Goal: Task Accomplishment & Management: Complete application form

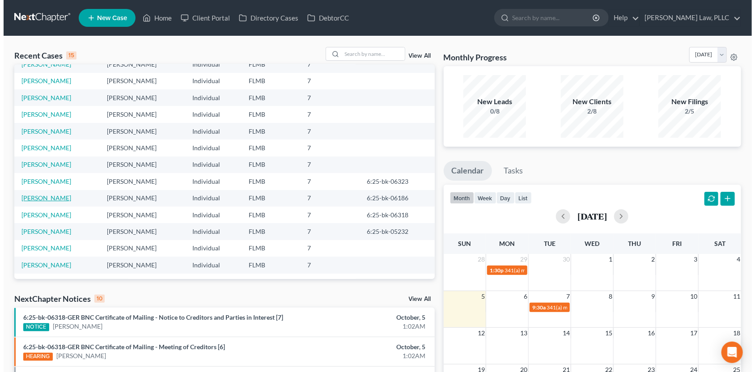
scroll to position [61, 0]
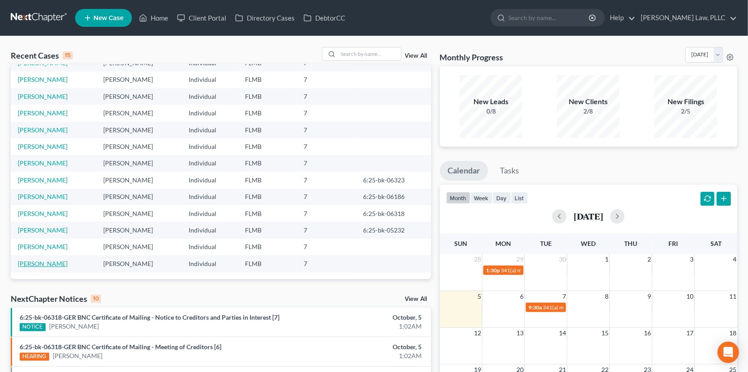
click at [31, 264] on link "[PERSON_NAME]" at bounding box center [43, 264] width 50 height 8
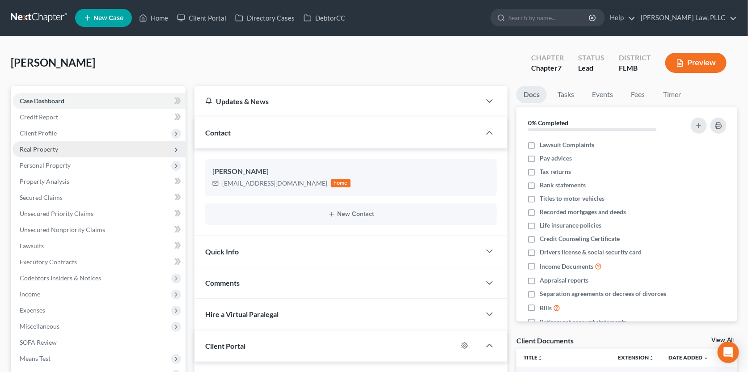
click at [56, 151] on span "Real Property" at bounding box center [39, 149] width 38 height 8
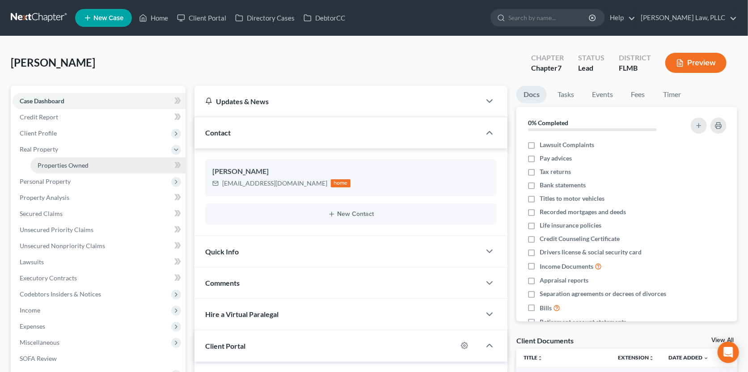
click at [52, 169] on link "Properties Owned" at bounding box center [107, 165] width 155 height 16
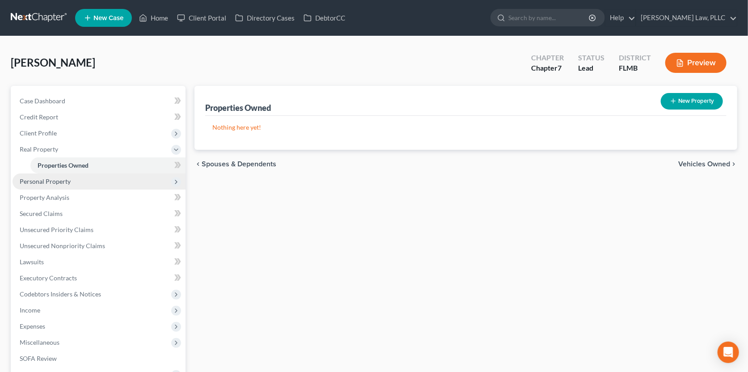
click at [51, 182] on span "Personal Property" at bounding box center [45, 182] width 51 height 8
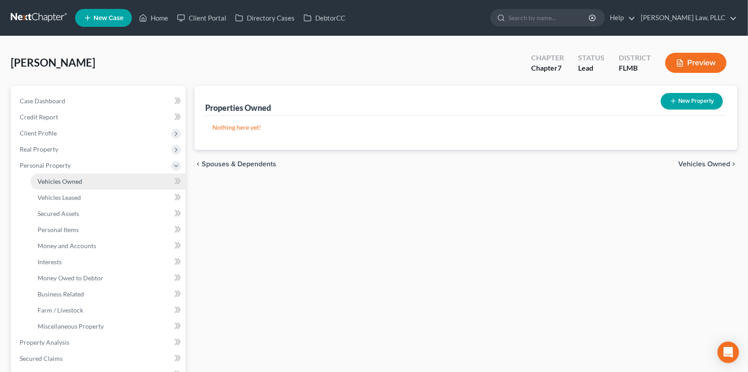
click at [55, 183] on span "Vehicles Owned" at bounding box center [60, 182] width 45 height 8
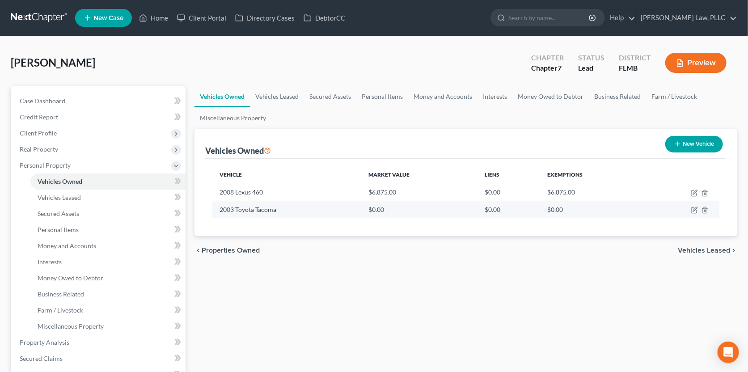
click at [270, 211] on td "2003 Toyota Tacoma" at bounding box center [286, 209] width 149 height 17
click at [692, 208] on icon "button" at bounding box center [694, 210] width 7 height 7
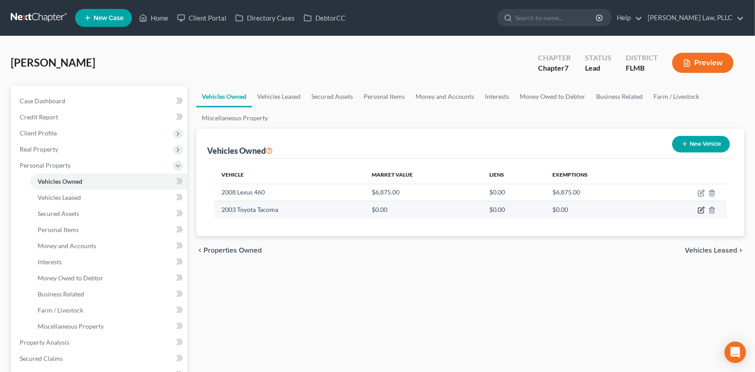
select select "0"
select select "23"
select select "4"
select select "0"
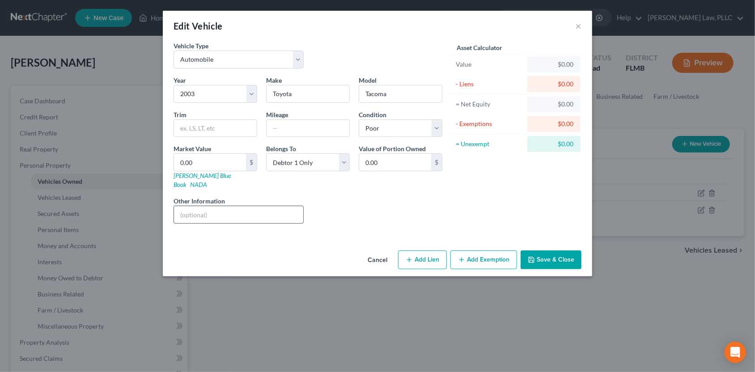
click at [211, 206] on input "text" at bounding box center [238, 214] width 129 height 17
type input "VIN# [US_VEHICLE_IDENTIFICATION_NUMBER]"
click at [344, 133] on input "text" at bounding box center [308, 128] width 83 height 17
type input "275659"
click at [207, 181] on link "NADA" at bounding box center [198, 185] width 17 height 8
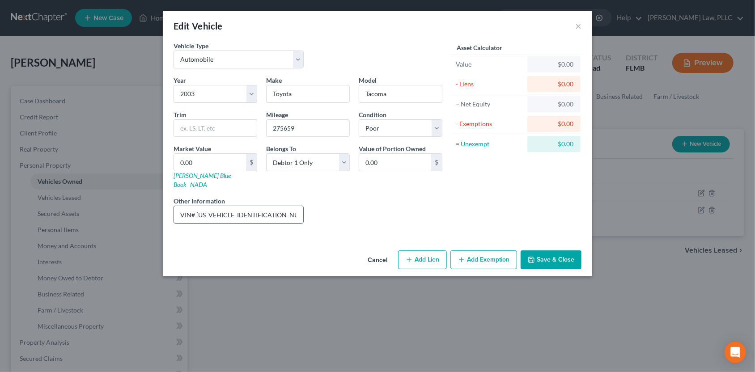
drag, startPoint x: 264, startPoint y: 202, endPoint x: 198, endPoint y: 205, distance: 66.7
click at [195, 207] on input "VIN# [US_VEHICLE_IDENTIFICATION_NUMBER]" at bounding box center [238, 214] width 129 height 17
click at [198, 206] on input "VIN# [US_VEHICLE_IDENTIFICATION_NUMBER]" at bounding box center [238, 214] width 129 height 17
drag, startPoint x: 198, startPoint y: 204, endPoint x: 258, endPoint y: 205, distance: 59.9
click at [258, 206] on input "VIN# [US_VEHICLE_IDENTIFICATION_NUMBER]" at bounding box center [238, 214] width 129 height 17
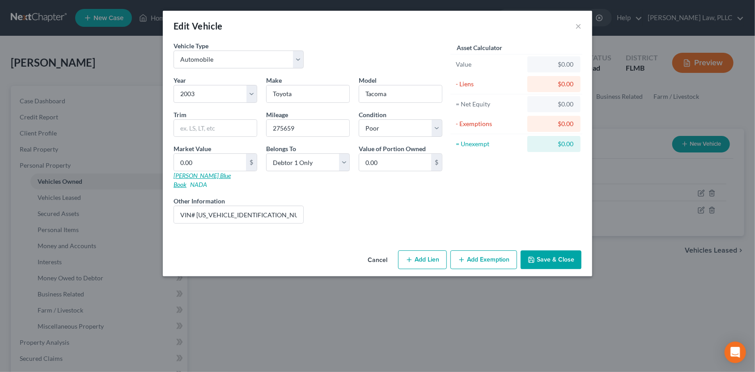
click at [184, 176] on link "[PERSON_NAME] Blue Book" at bounding box center [201, 180] width 57 height 17
type input "6"
type input "6.00"
type input "62"
type input "62.00"
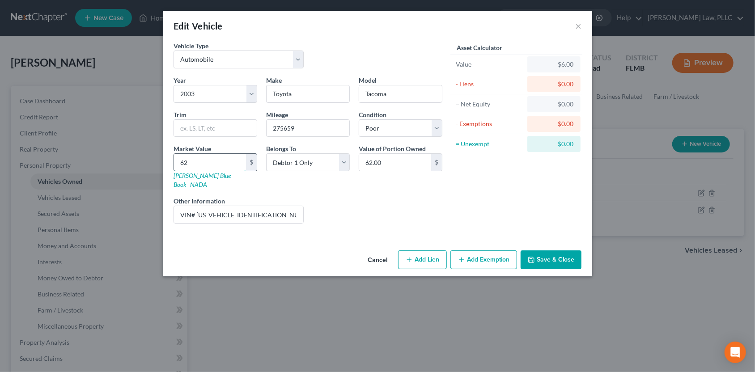
type input "620"
type input "620.00"
type input "6200"
type input "6,200.00"
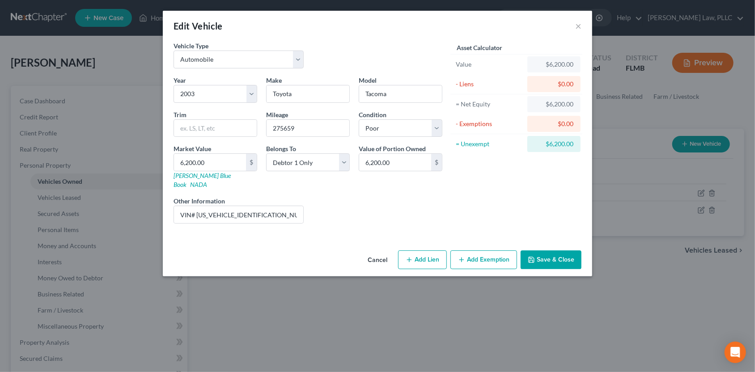
click at [535, 256] on icon "button" at bounding box center [531, 259] width 7 height 7
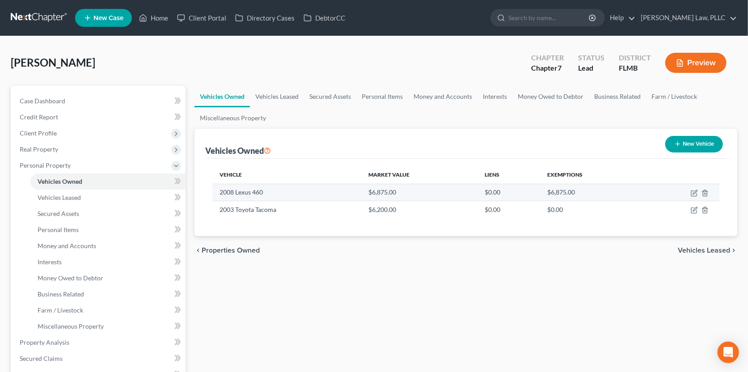
click at [311, 195] on td "2008 Lexus 460" at bounding box center [286, 192] width 149 height 17
click at [257, 191] on td "2008 Lexus 460" at bounding box center [286, 192] width 149 height 17
click at [692, 195] on icon "button" at bounding box center [694, 193] width 7 height 7
select select "0"
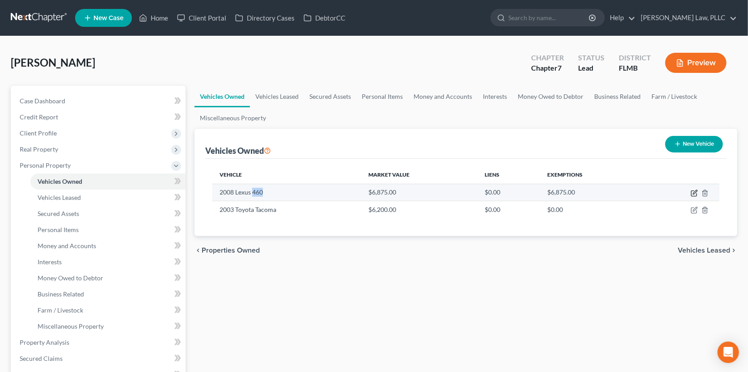
select select "18"
select select "3"
select select "0"
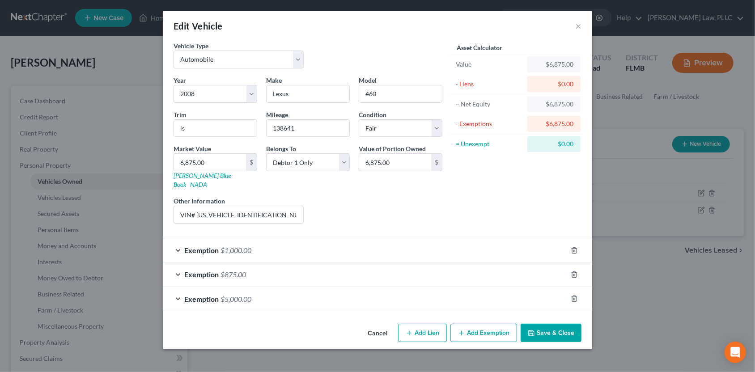
click at [514, 262] on div "Exemption $875.00" at bounding box center [365, 274] width 404 height 24
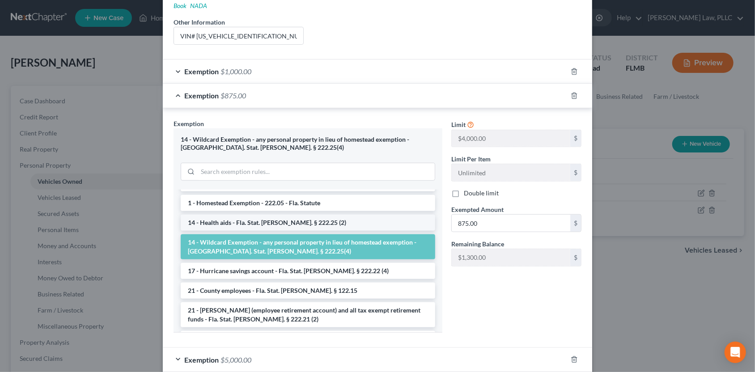
scroll to position [134, 0]
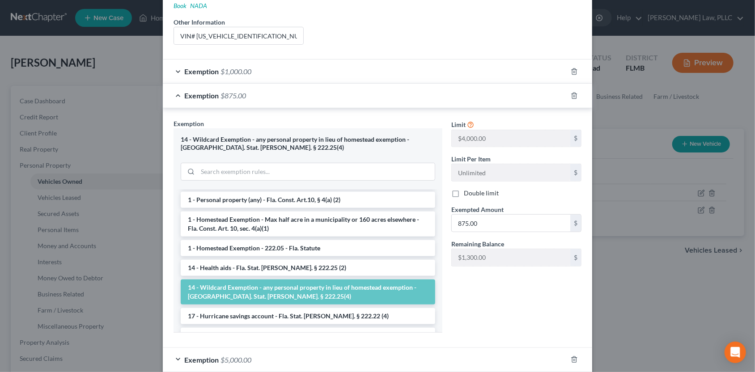
click at [613, 280] on div "Edit Vehicle × Vehicle Type Select Automobile Truck Trailer Watercraft Aircraft…" at bounding box center [377, 186] width 755 height 372
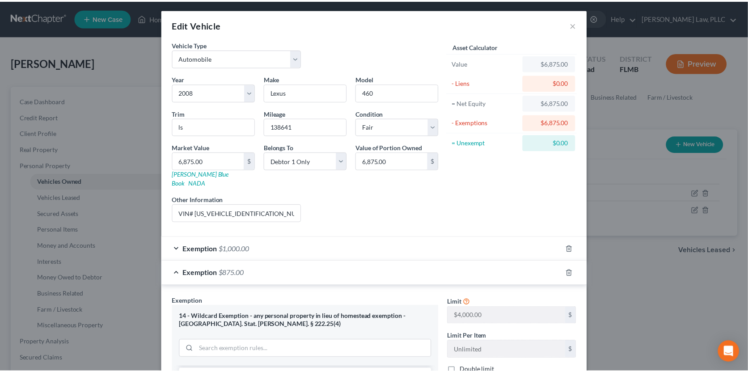
scroll to position [0, 0]
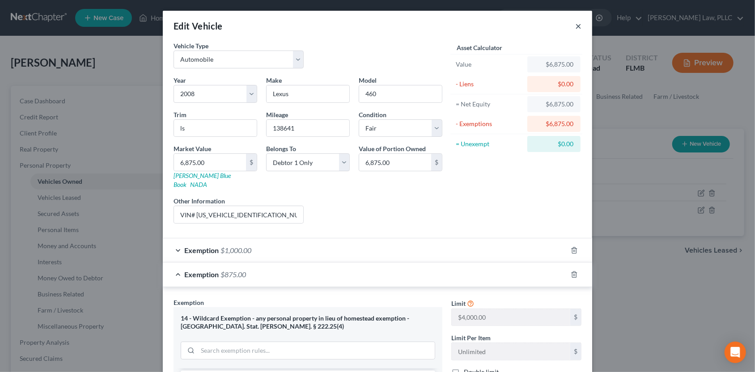
click at [575, 26] on button "×" at bounding box center [578, 26] width 6 height 11
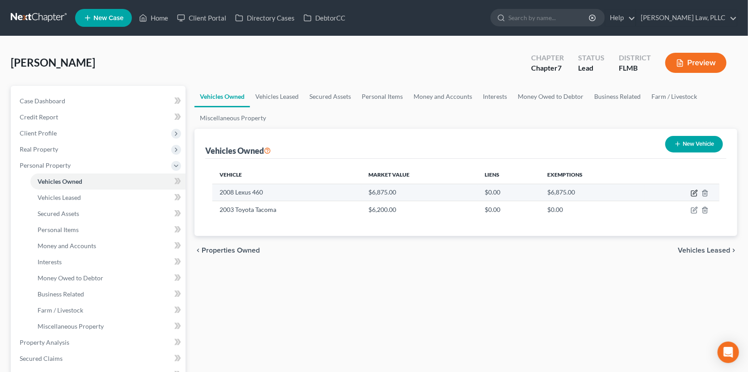
click at [694, 191] on icon "button" at bounding box center [695, 192] width 4 height 4
select select "0"
select select "18"
select select "3"
select select "0"
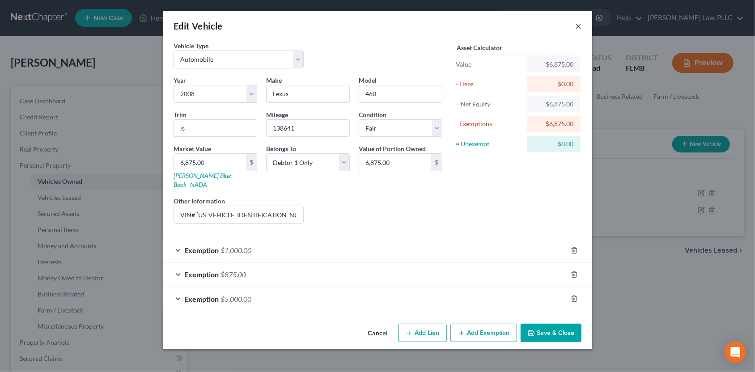
click at [577, 27] on button "×" at bounding box center [578, 26] width 6 height 11
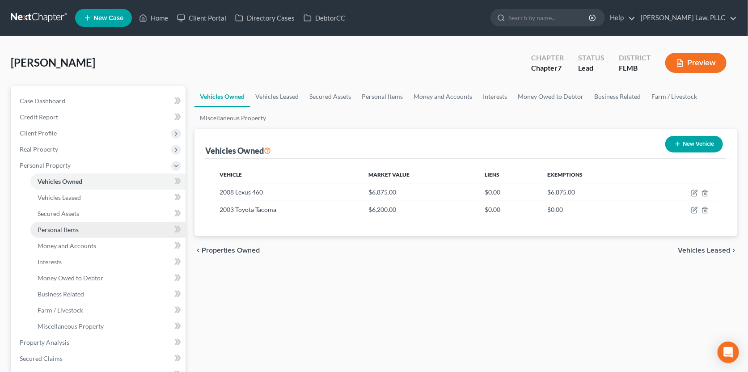
click at [61, 230] on span "Personal Items" at bounding box center [58, 230] width 41 height 8
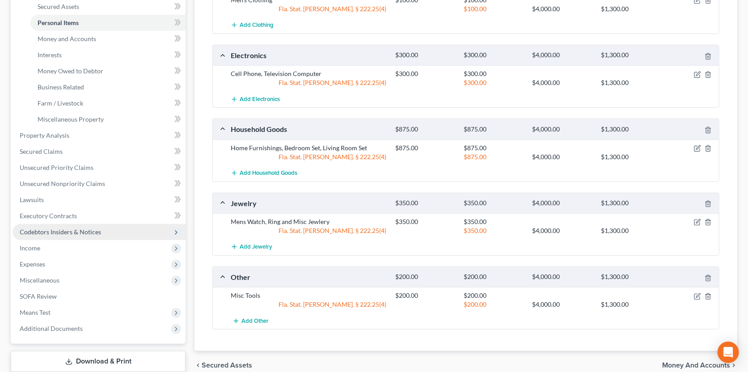
scroll to position [173, 0]
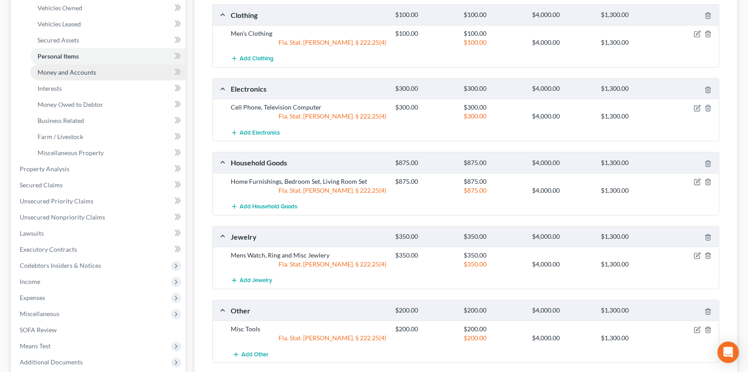
click at [44, 68] on span "Money and Accounts" at bounding box center [67, 72] width 59 height 8
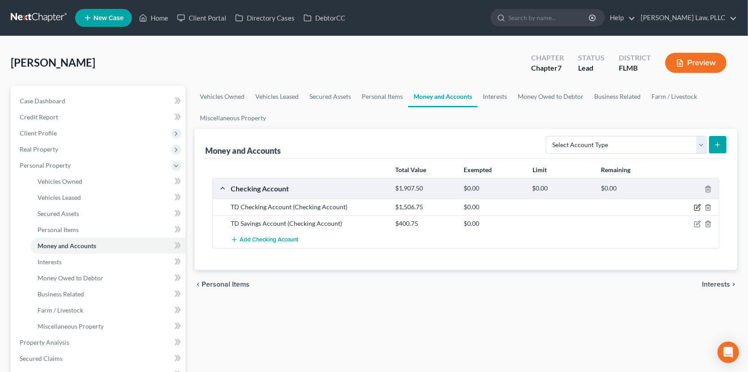
click at [699, 206] on icon "button" at bounding box center [698, 207] width 4 height 4
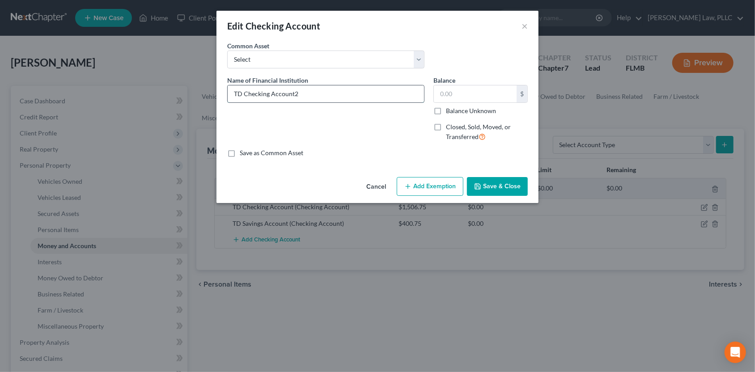
type input "TD Checking Account"
click at [453, 91] on input "text" at bounding box center [475, 93] width 83 height 17
type input "271.76"
click at [485, 182] on button "Save & Close" at bounding box center [497, 186] width 61 height 19
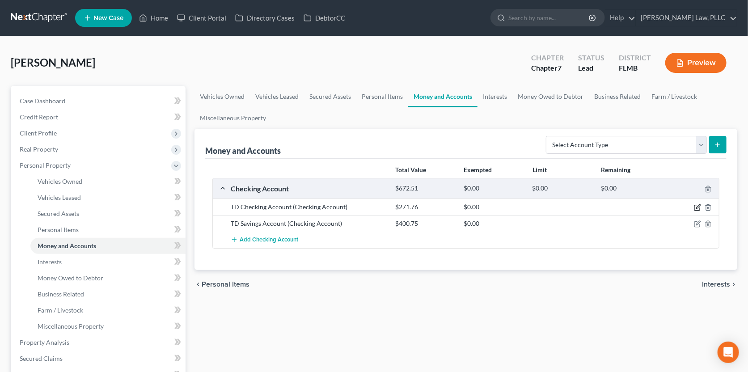
click at [699, 207] on icon "button" at bounding box center [697, 207] width 7 height 7
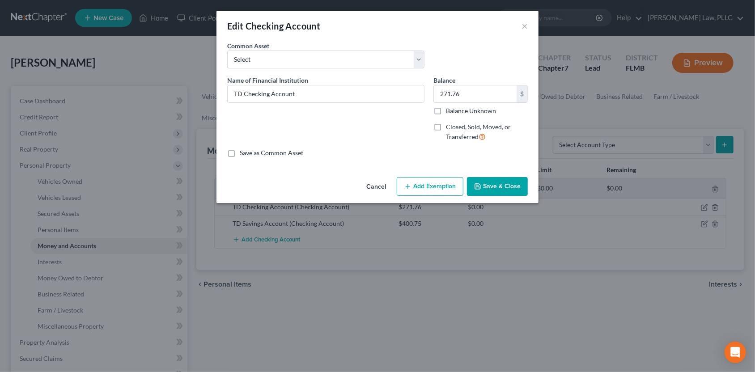
click at [429, 187] on button "Add Exemption" at bounding box center [430, 186] width 67 height 19
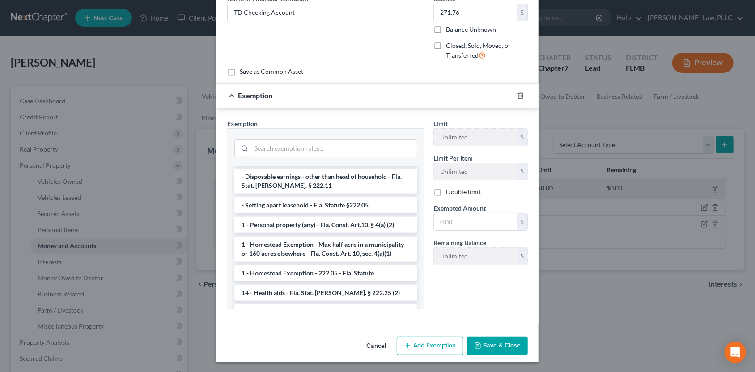
scroll to position [44, 0]
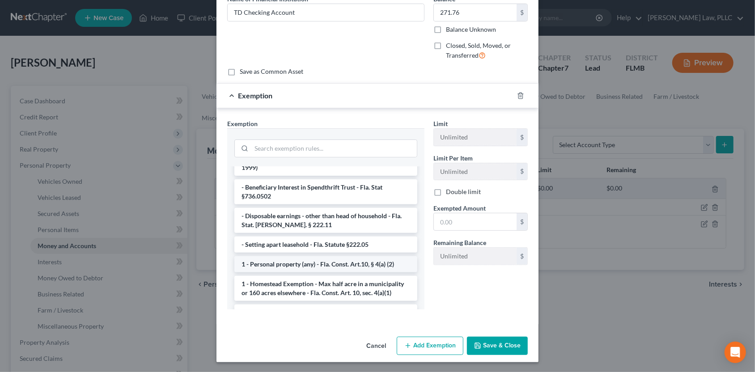
click at [317, 256] on li "1 - Personal property (any) - Fla. Const. Art.10, § 4(a) (2)" at bounding box center [325, 264] width 183 height 16
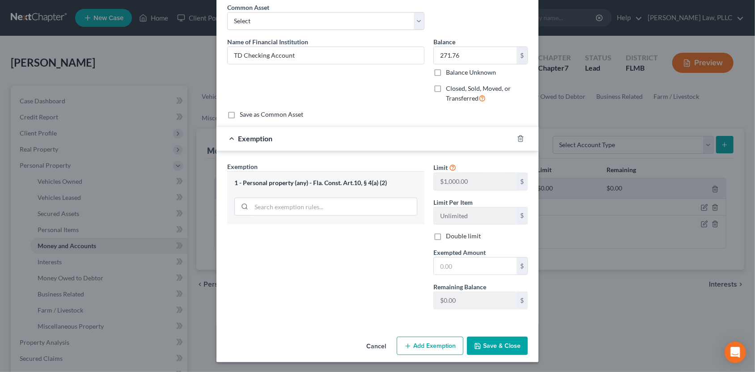
click at [381, 341] on button "Cancel" at bounding box center [376, 347] width 34 height 18
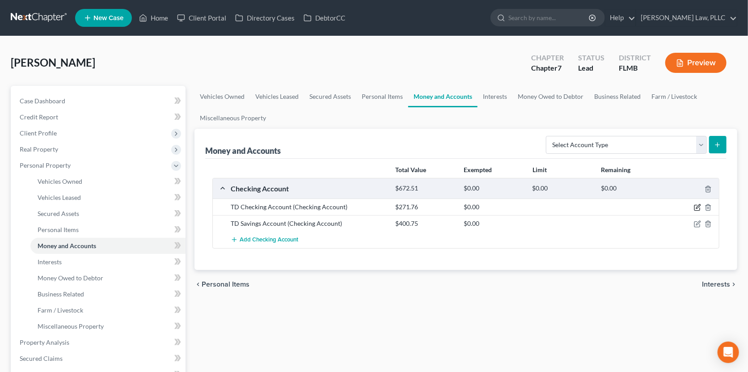
click at [697, 209] on icon "button" at bounding box center [697, 207] width 7 height 7
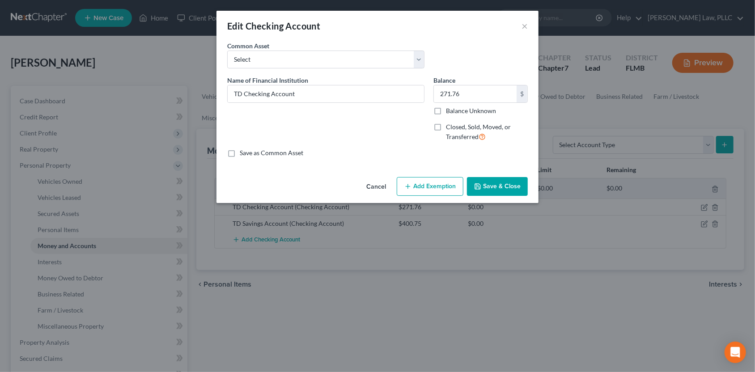
click at [444, 195] on button "Add Exemption" at bounding box center [430, 186] width 67 height 19
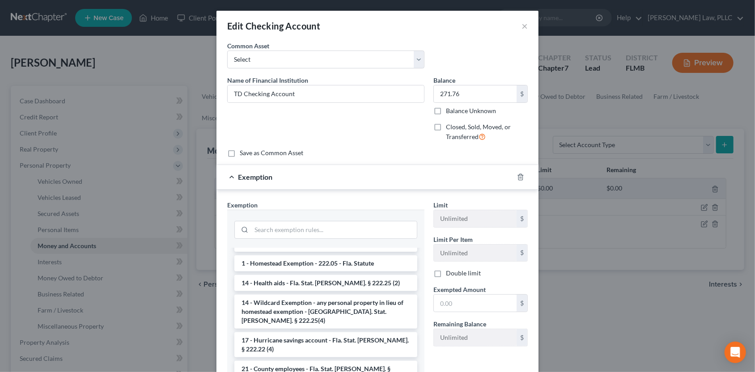
scroll to position [134, 0]
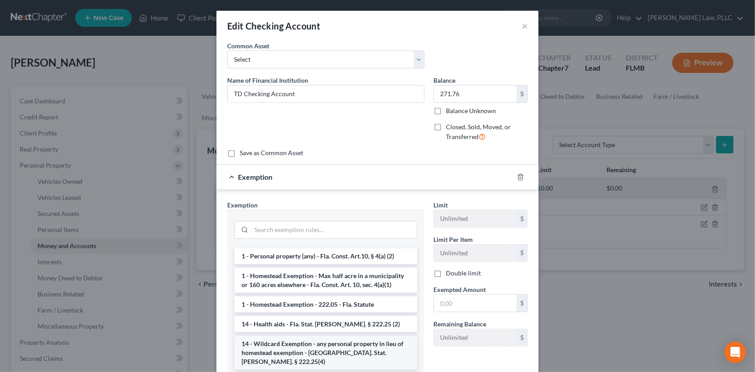
click at [321, 336] on li "14 - Wildcard Exemption - any personal property in lieu of homestead exemption …" at bounding box center [325, 353] width 183 height 34
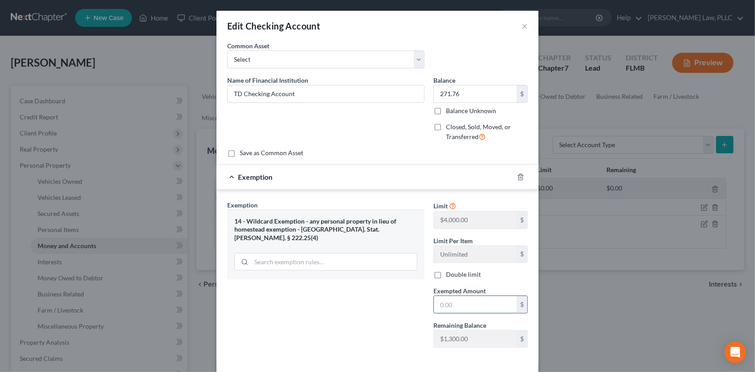
click at [440, 306] on input "text" at bounding box center [475, 304] width 83 height 17
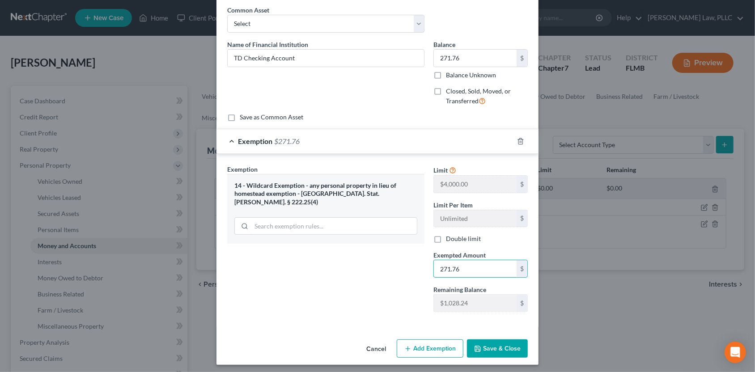
scroll to position [38, 0]
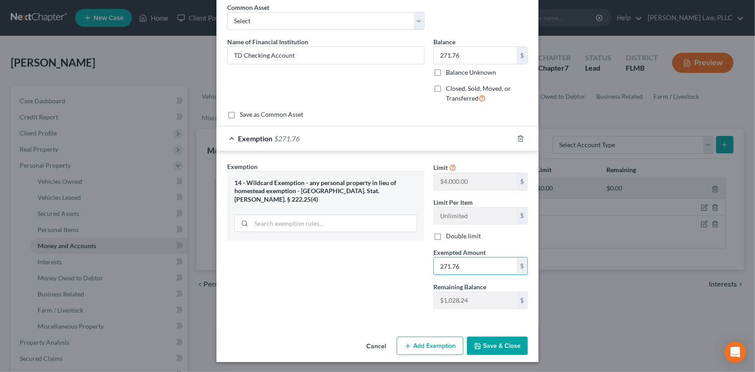
type input "271.76"
click at [489, 348] on button "Save & Close" at bounding box center [497, 346] width 61 height 19
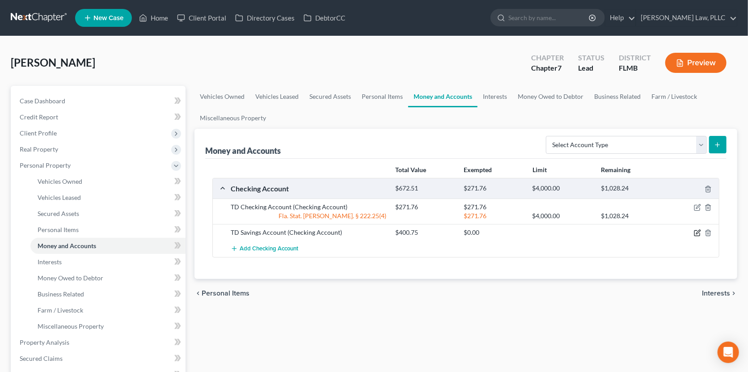
click at [697, 231] on icon "button" at bounding box center [698, 232] width 4 height 4
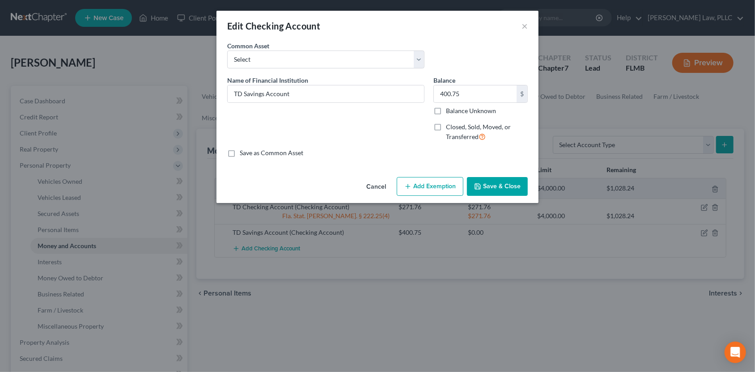
click at [415, 187] on button "Add Exemption" at bounding box center [430, 186] width 67 height 19
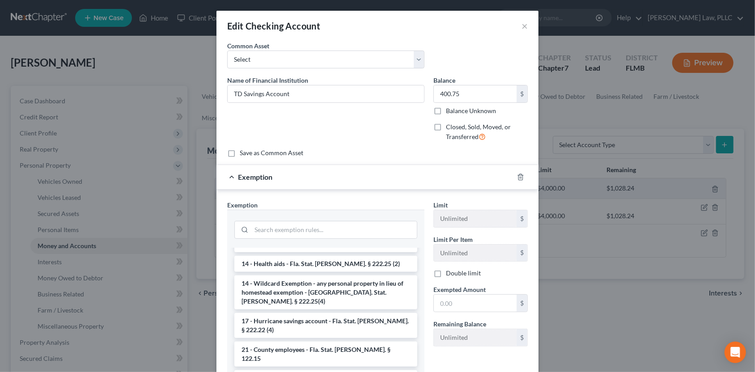
scroll to position [179, 0]
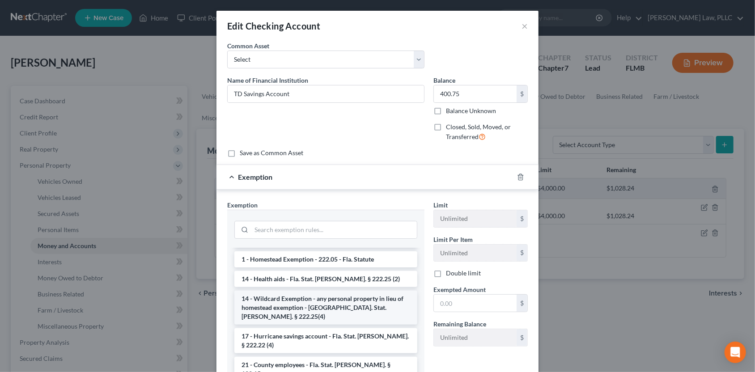
click at [330, 291] on li "14 - Wildcard Exemption - any personal property in lieu of homestead exemption …" at bounding box center [325, 308] width 183 height 34
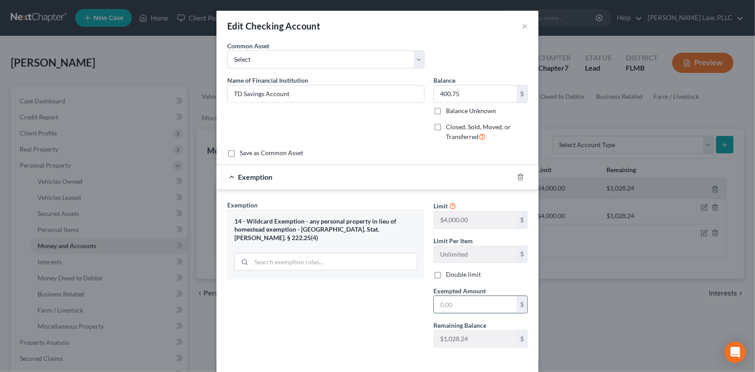
click at [443, 301] on input "text" at bounding box center [475, 304] width 83 height 17
type input "400.75"
click at [342, 316] on div "Exemption Set must be selected for CA. Exemption * 14 - Wildcard Exemption - an…" at bounding box center [326, 277] width 206 height 155
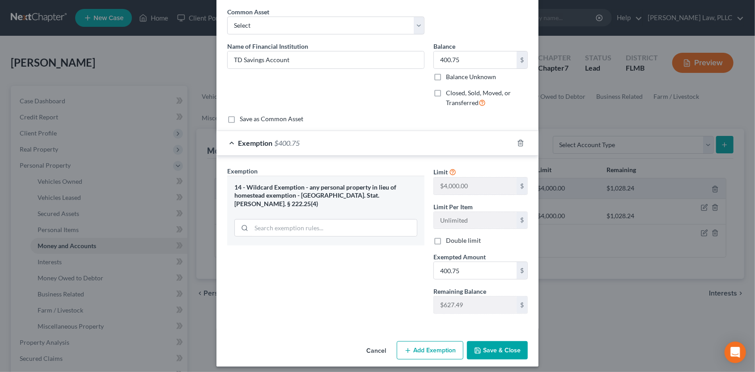
scroll to position [38, 0]
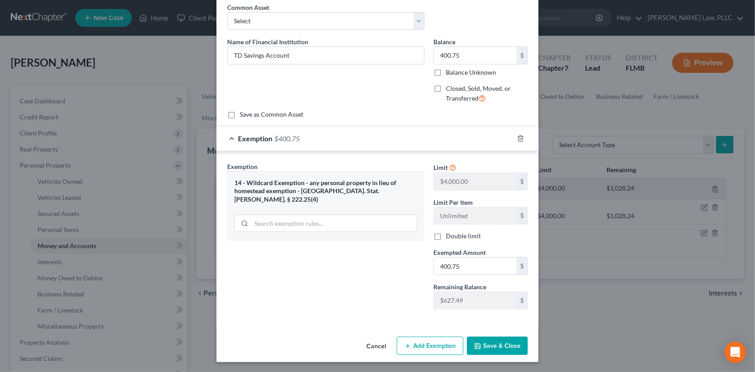
click at [504, 344] on button "Save & Close" at bounding box center [497, 346] width 61 height 19
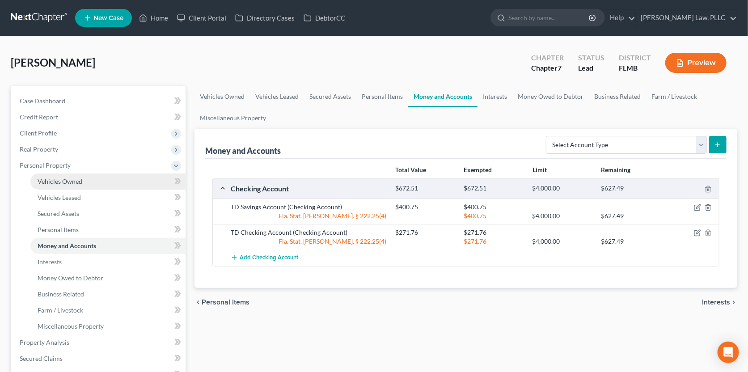
click at [64, 182] on span "Vehicles Owned" at bounding box center [60, 182] width 45 height 8
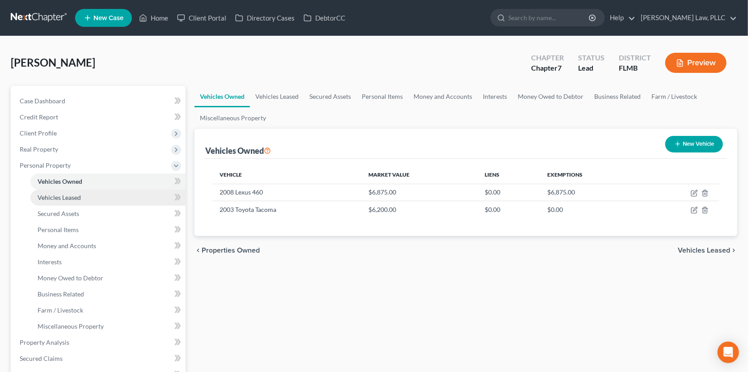
click at [67, 202] on link "Vehicles Leased" at bounding box center [107, 198] width 155 height 16
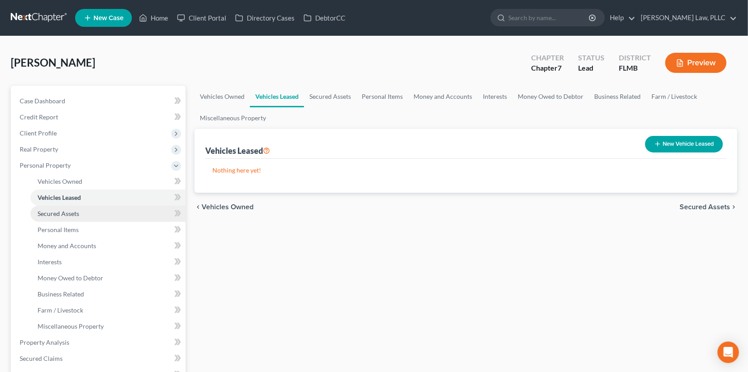
click at [67, 212] on span "Secured Assets" at bounding box center [59, 214] width 42 height 8
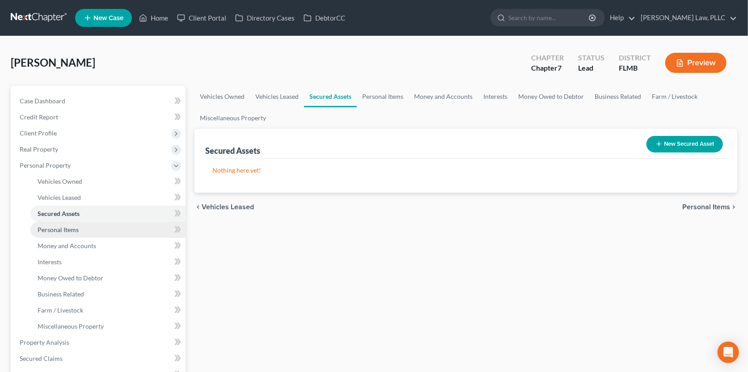
click at [63, 228] on span "Personal Items" at bounding box center [58, 230] width 41 height 8
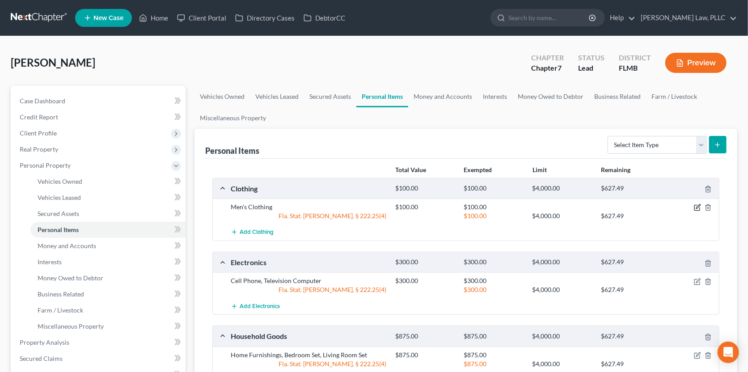
click at [700, 206] on icon "button" at bounding box center [697, 207] width 7 height 7
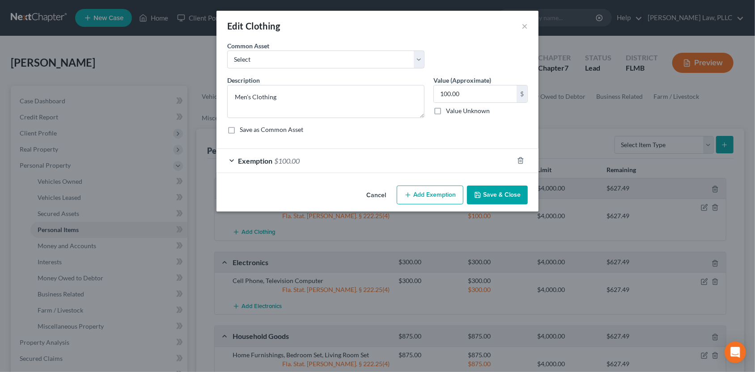
click at [501, 167] on div "Exemption $100.00" at bounding box center [364, 161] width 297 height 24
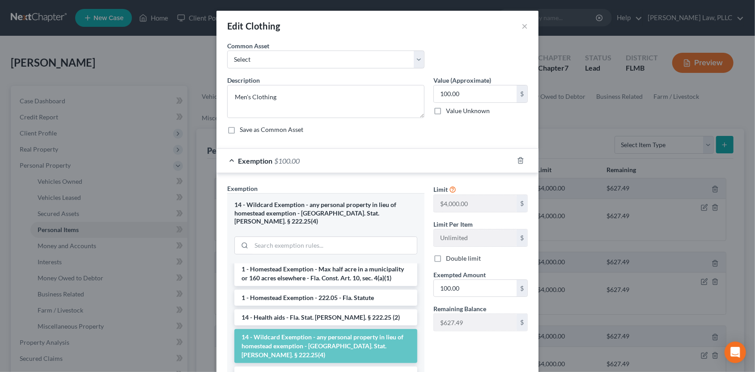
scroll to position [134, 0]
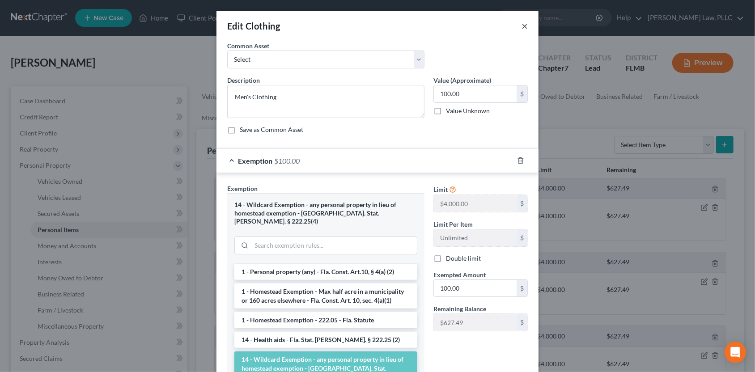
click at [523, 26] on button "×" at bounding box center [524, 26] width 6 height 11
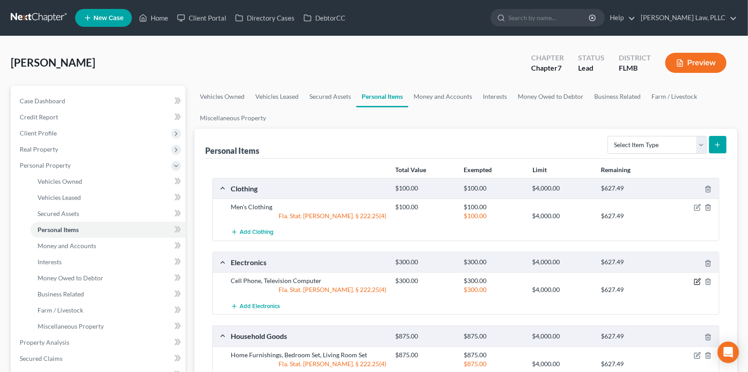
click at [698, 279] on icon "button" at bounding box center [698, 281] width 4 height 4
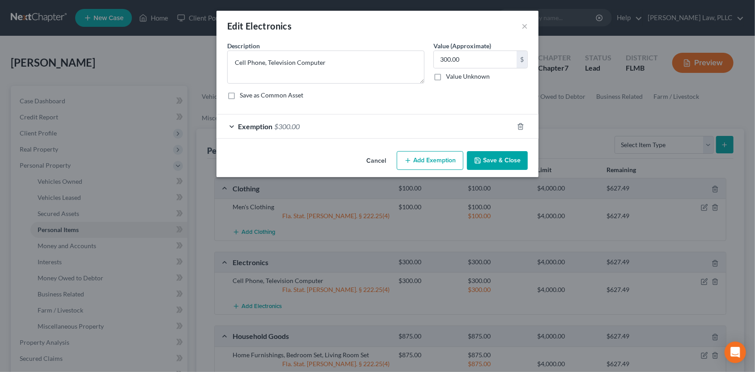
click at [444, 132] on div "Exemption $300.00" at bounding box center [364, 126] width 297 height 24
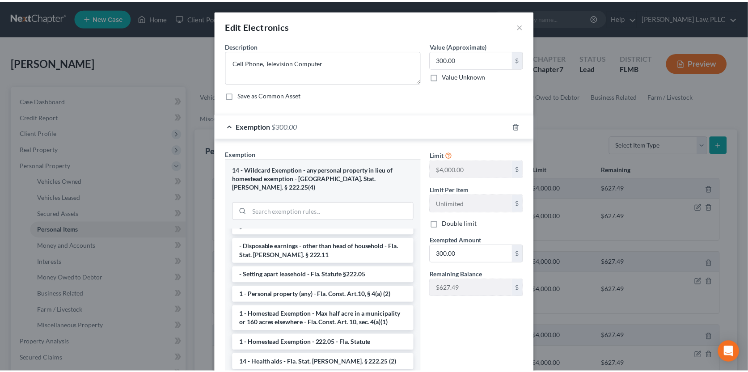
scroll to position [89, 0]
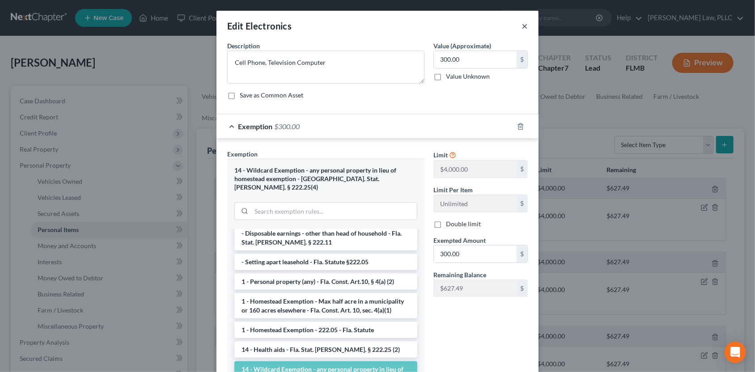
click at [521, 26] on button "×" at bounding box center [524, 26] width 6 height 11
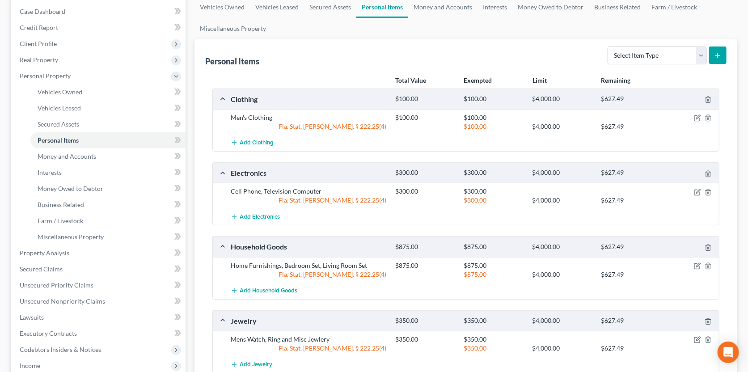
click at [359, 270] on div "Fla. Stat. [PERSON_NAME]. § 222.25(4)" at bounding box center [308, 274] width 165 height 9
click at [697, 264] on icon "button" at bounding box center [698, 265] width 4 height 4
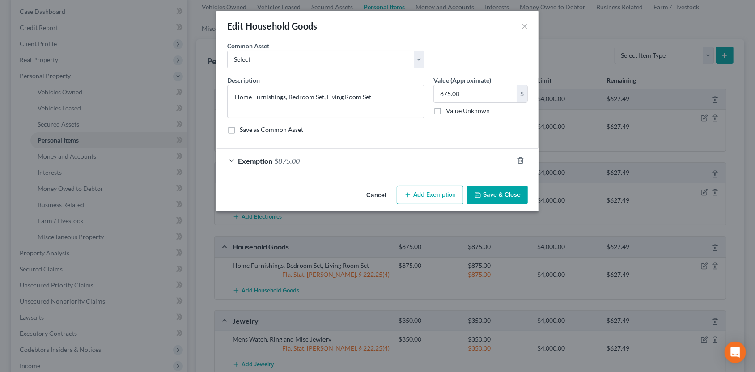
click at [398, 164] on div "Exemption $875.00" at bounding box center [364, 161] width 297 height 24
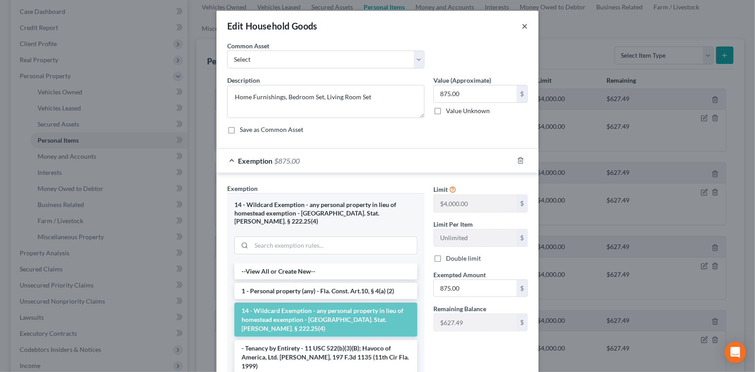
click at [521, 25] on button "×" at bounding box center [524, 26] width 6 height 11
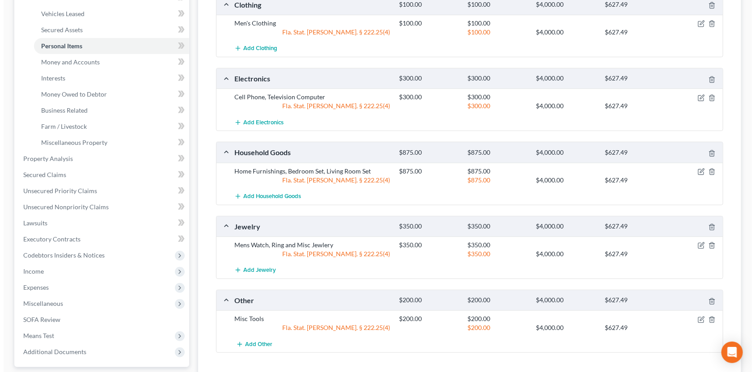
scroll to position [223, 0]
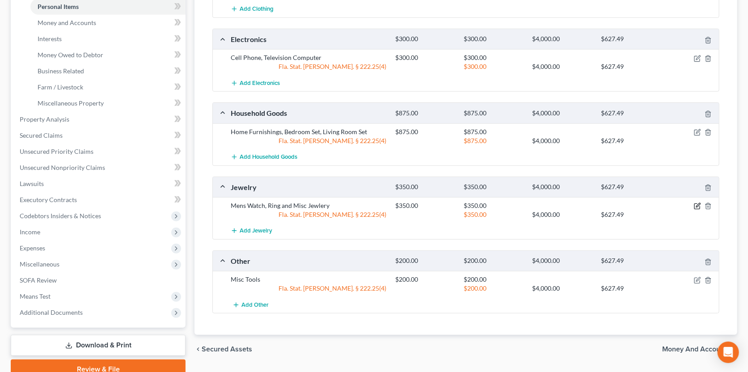
click at [696, 203] on icon "button" at bounding box center [697, 206] width 7 height 7
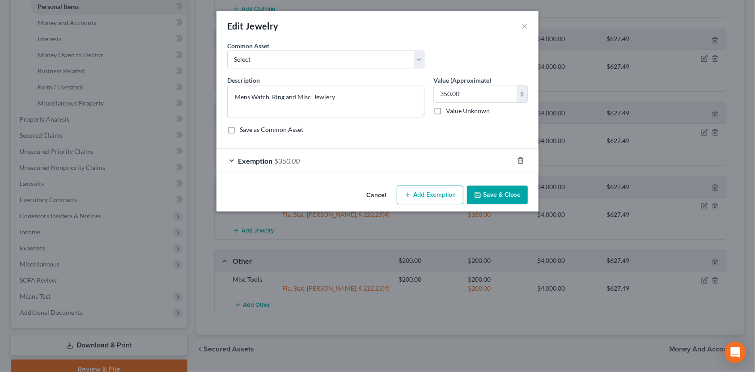
click at [372, 159] on div "Exemption $350.00" at bounding box center [364, 161] width 297 height 24
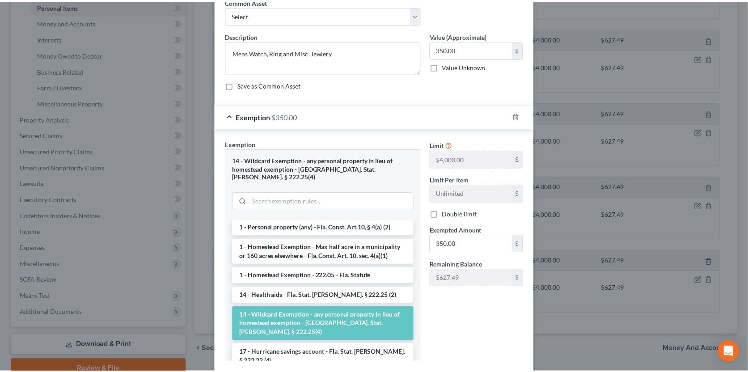
scroll to position [0, 0]
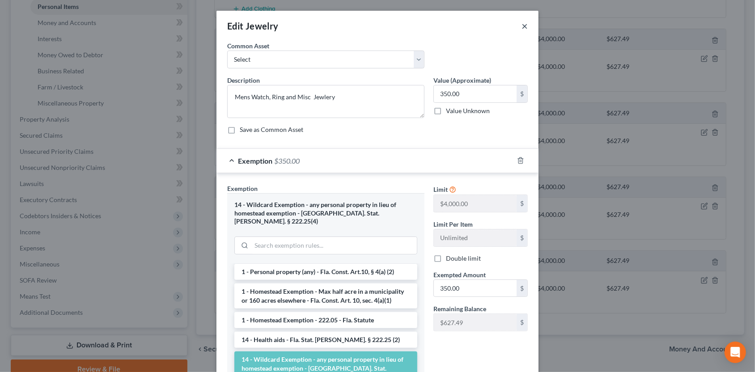
click at [524, 27] on div "Edit Jewelry ×" at bounding box center [377, 26] width 322 height 30
click at [521, 28] on button "×" at bounding box center [524, 26] width 6 height 11
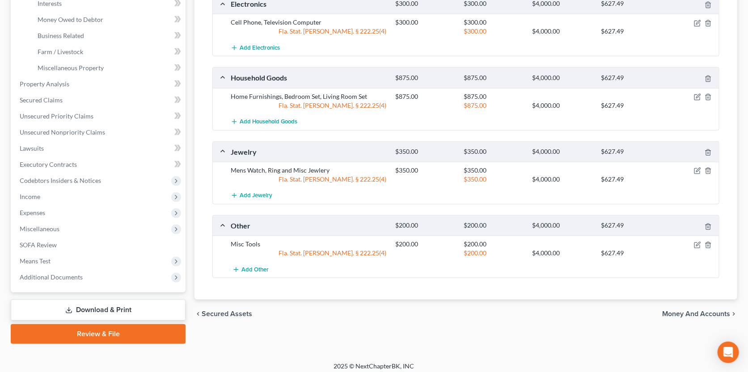
scroll to position [263, 0]
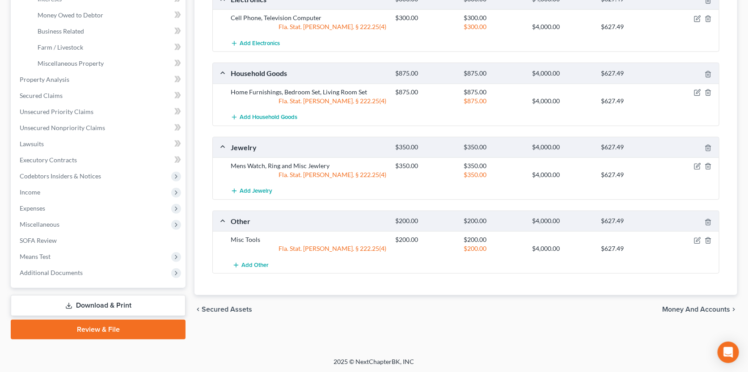
click at [678, 308] on span "Money and Accounts" at bounding box center [696, 309] width 68 height 7
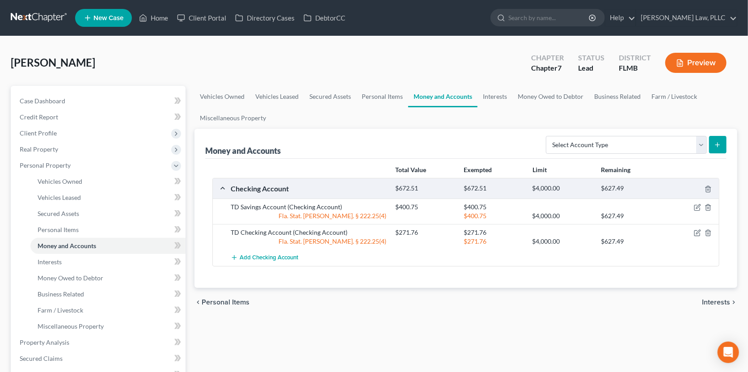
scroll to position [44, 0]
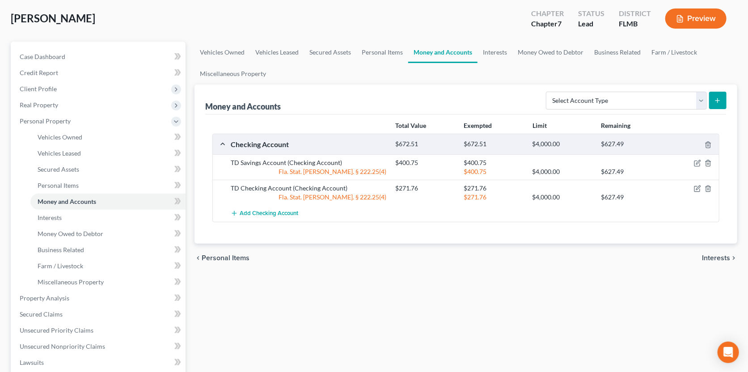
click at [711, 256] on span "Interests" at bounding box center [716, 257] width 28 height 7
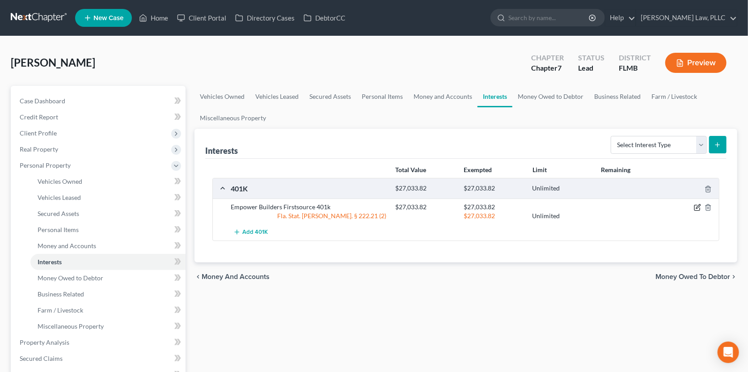
click at [696, 205] on icon "button" at bounding box center [697, 207] width 7 height 7
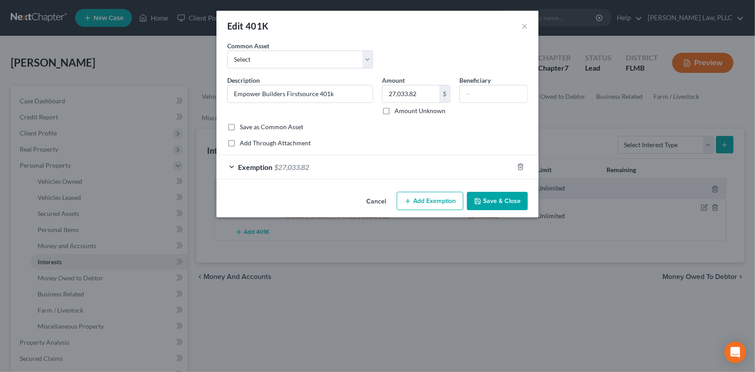
click at [433, 169] on div "Exemption $27,033.82" at bounding box center [364, 167] width 297 height 24
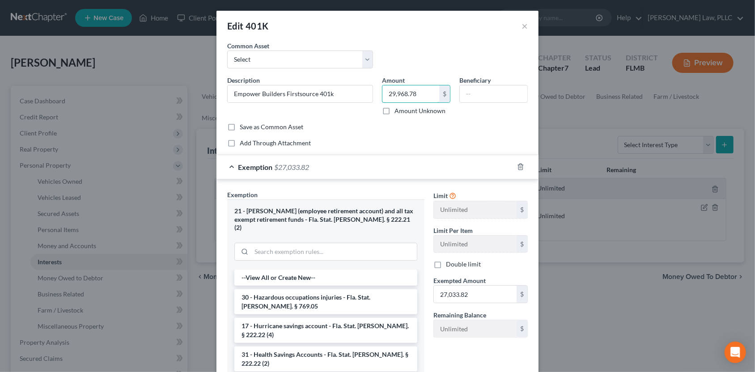
type input "29,968.78"
click at [392, 174] on div "Exemption $27,033.82" at bounding box center [364, 167] width 297 height 24
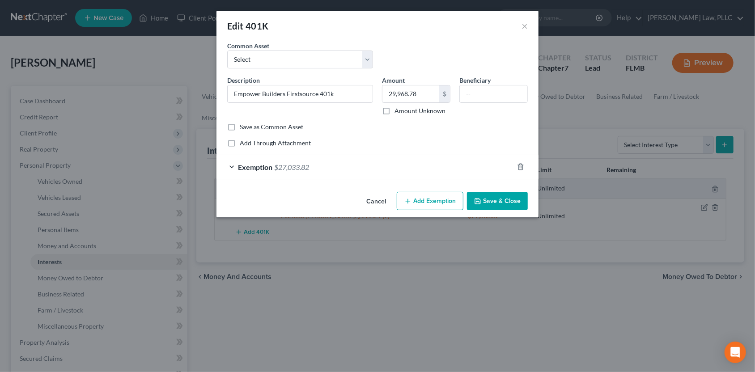
click at [394, 169] on div "Exemption $27,033.82" at bounding box center [364, 167] width 297 height 24
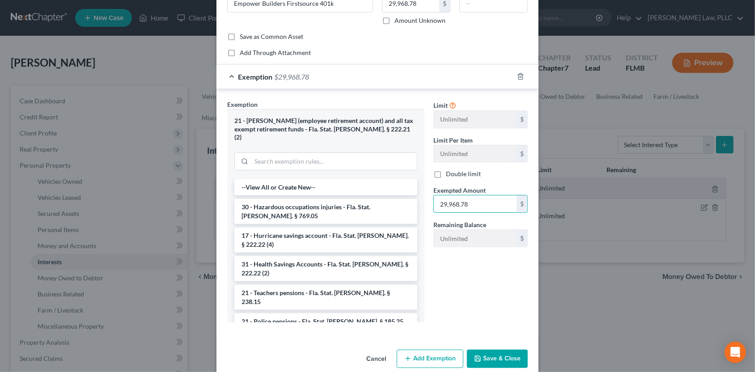
scroll to position [95, 0]
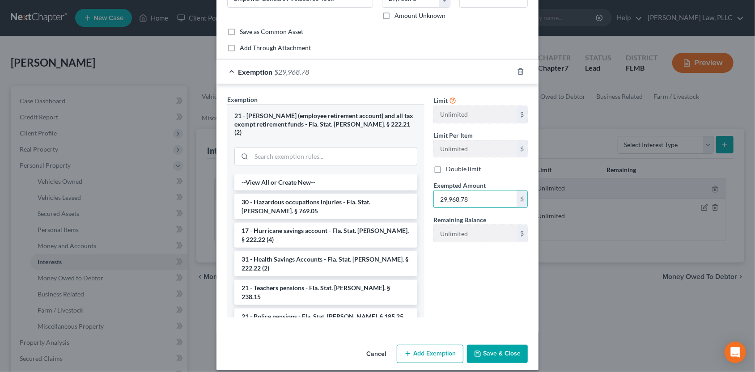
type input "29,968.78"
click at [476, 350] on icon "button" at bounding box center [477, 353] width 7 height 7
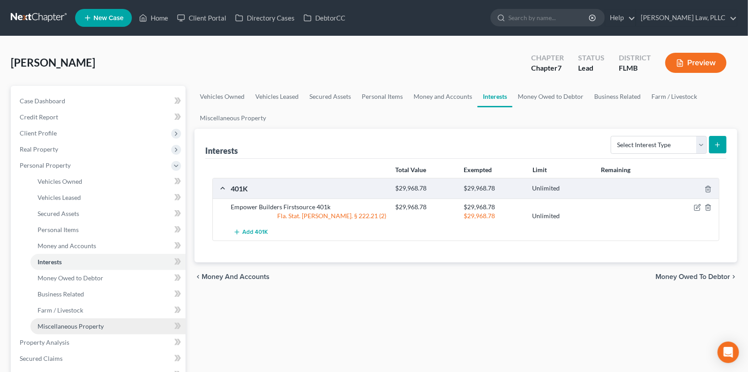
click at [77, 327] on span "Miscellaneous Property" at bounding box center [71, 326] width 66 height 8
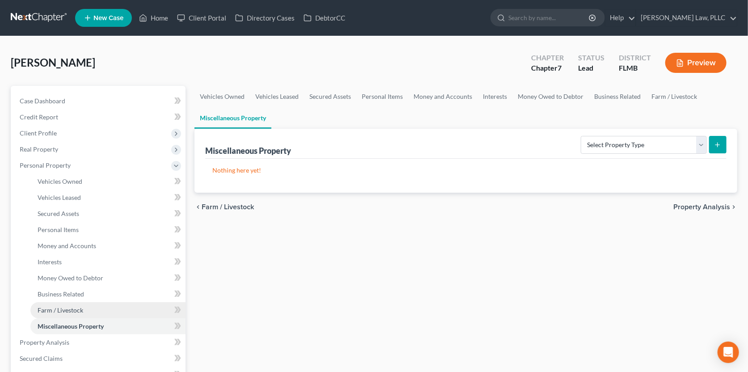
click at [77, 314] on link "Farm / Livestock" at bounding box center [107, 310] width 155 height 16
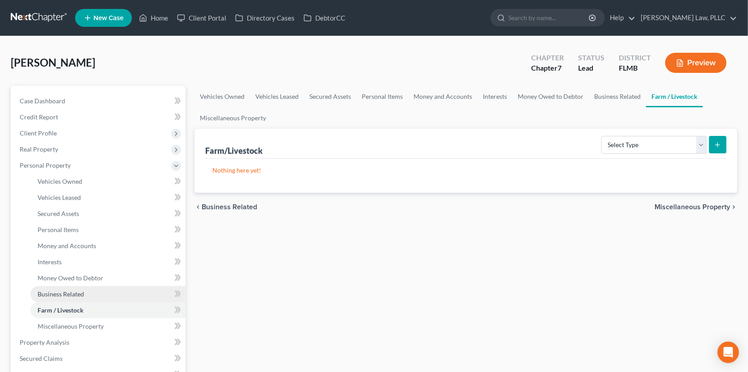
click at [73, 297] on link "Business Related" at bounding box center [107, 294] width 155 height 16
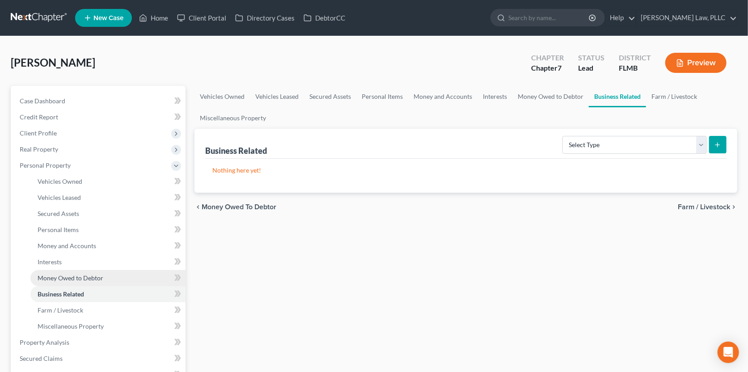
click at [71, 279] on span "Money Owed to Debtor" at bounding box center [71, 278] width 66 height 8
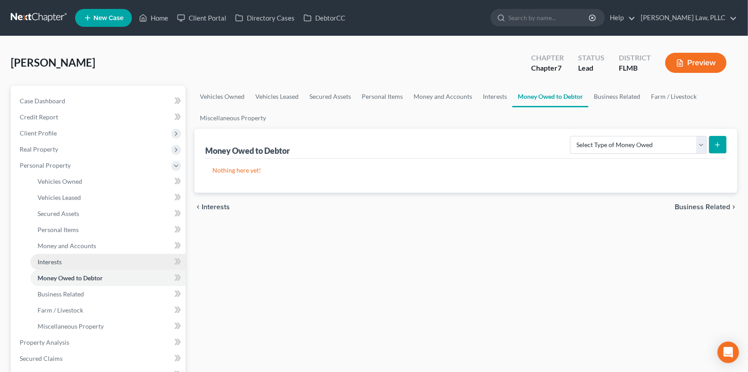
click at [65, 262] on link "Interests" at bounding box center [107, 262] width 155 height 16
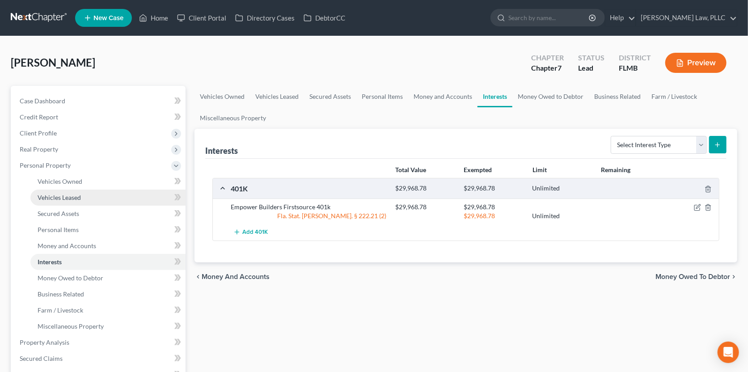
click at [63, 201] on link "Vehicles Leased" at bounding box center [107, 198] width 155 height 16
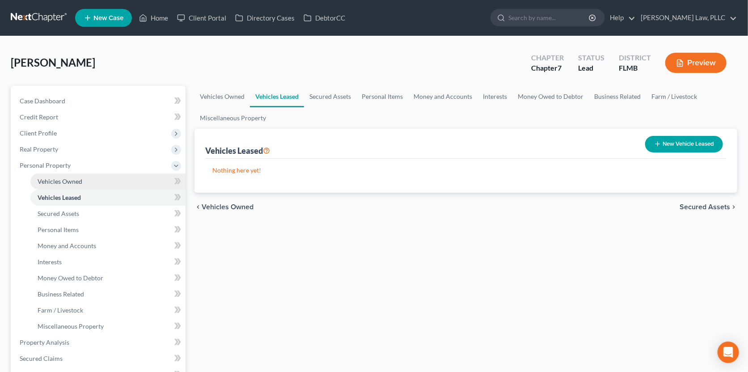
click at [68, 176] on link "Vehicles Owned" at bounding box center [107, 181] width 155 height 16
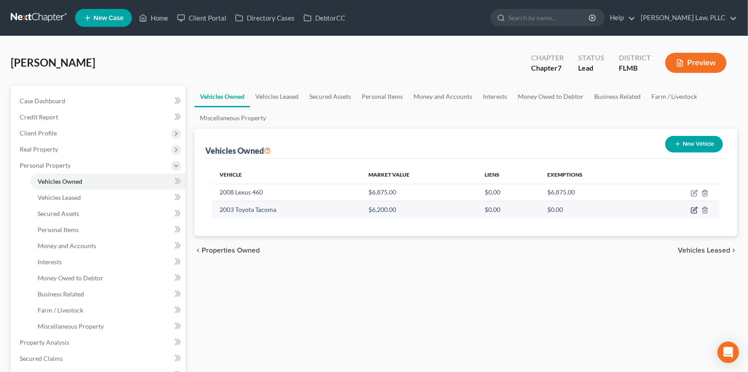
click at [697, 208] on icon "button" at bounding box center [695, 209] width 4 height 4
select select "0"
select select "23"
select select "4"
select select "0"
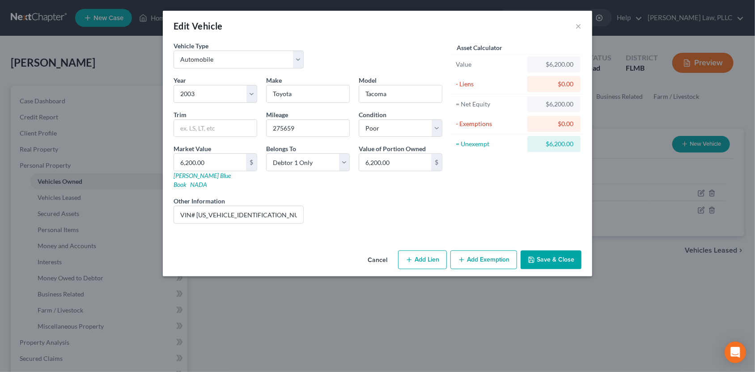
click at [478, 250] on button "Add Exemption" at bounding box center [483, 259] width 67 height 19
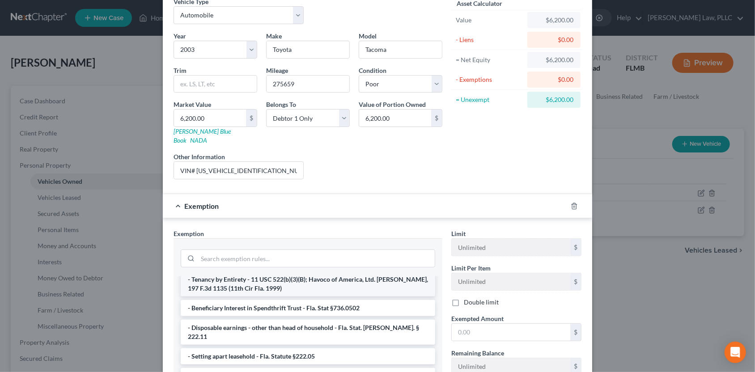
scroll to position [89, 0]
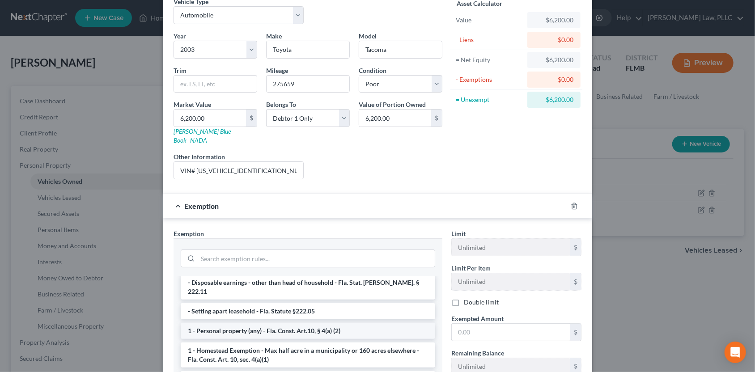
click at [299, 323] on li "1 - Personal property (any) - Fla. Const. Art.10, § 4(a) (2)" at bounding box center [308, 331] width 254 height 16
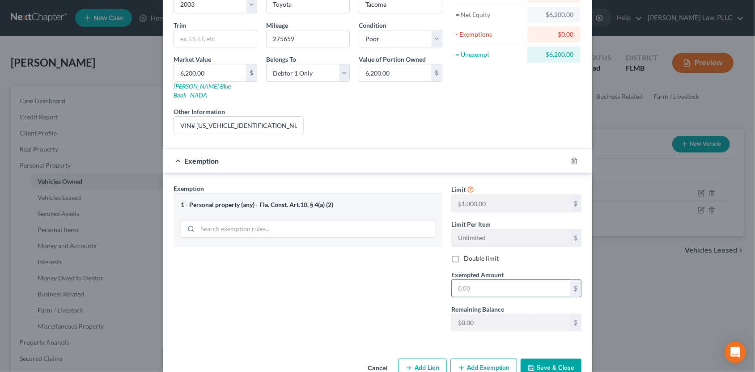
click at [499, 280] on input "text" at bounding box center [511, 288] width 118 height 17
type input "1,000.00"
click at [532, 359] on button "Save & Close" at bounding box center [550, 368] width 61 height 19
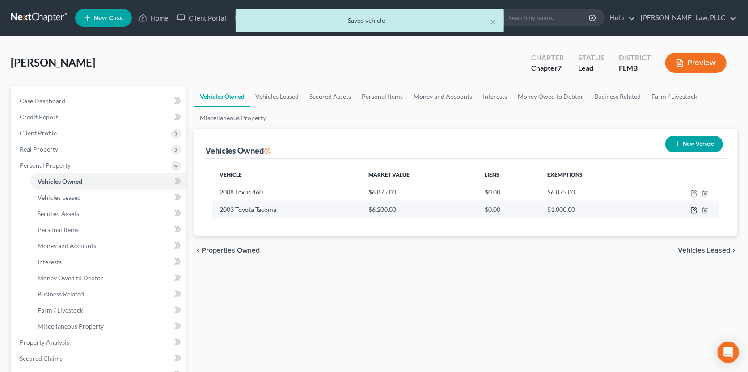
click at [694, 210] on icon "button" at bounding box center [695, 209] width 4 height 4
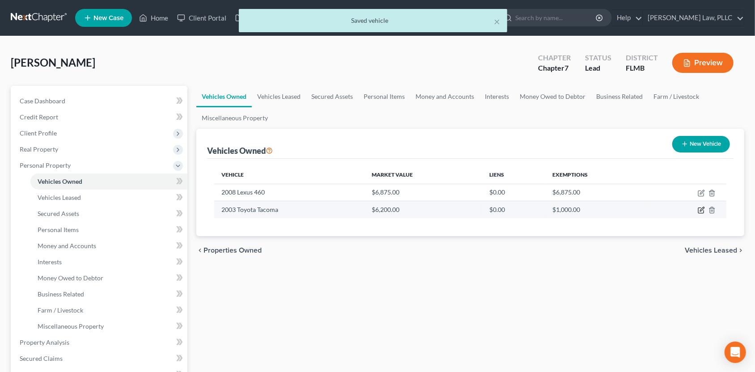
select select "0"
select select "23"
select select "4"
select select "0"
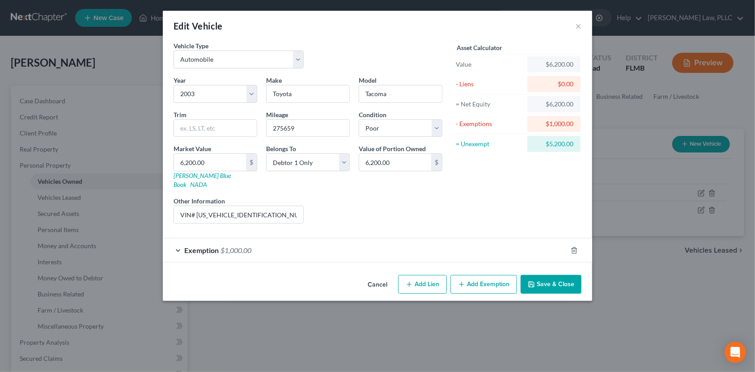
click at [479, 275] on button "Add Exemption" at bounding box center [483, 284] width 67 height 19
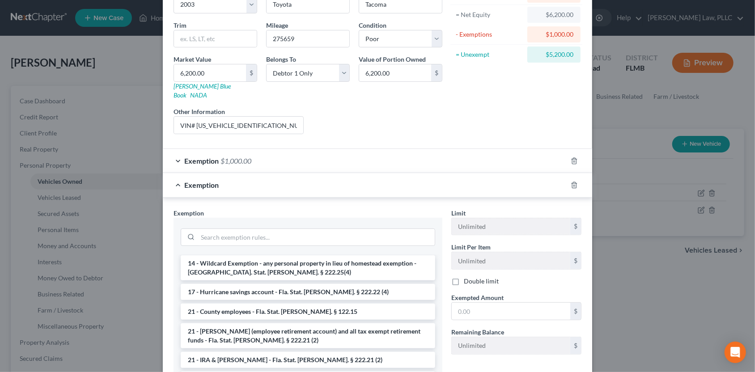
scroll to position [179, 0]
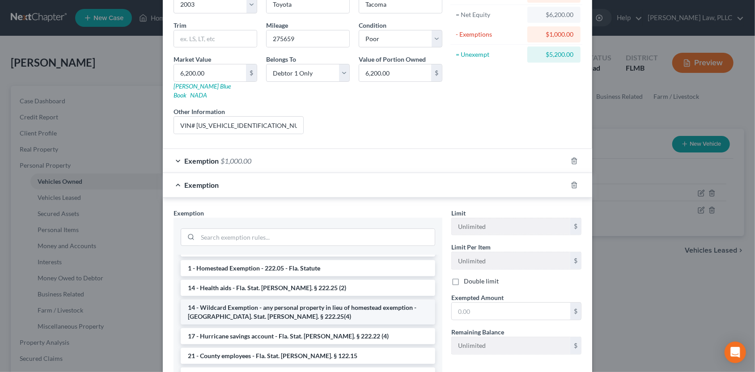
click at [308, 300] on li "14 - Wildcard Exemption - any personal property in lieu of homestead exemption …" at bounding box center [308, 312] width 254 height 25
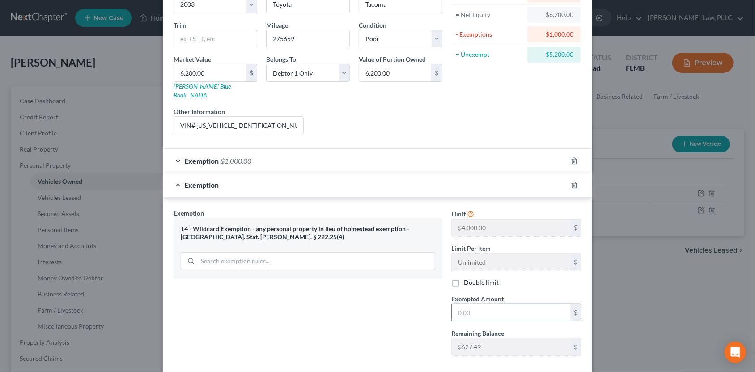
click at [470, 307] on input "text" at bounding box center [511, 312] width 118 height 17
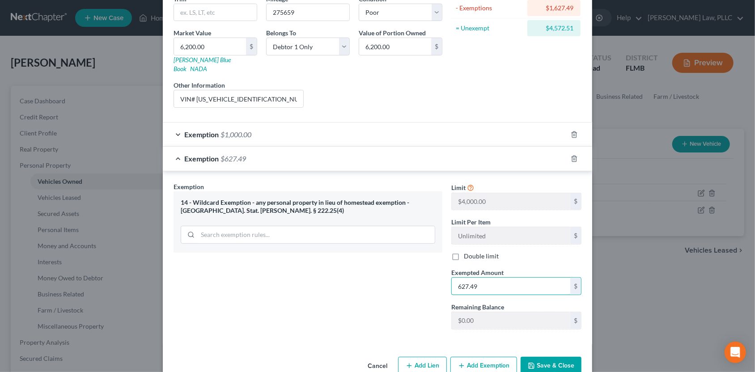
scroll to position [127, 0]
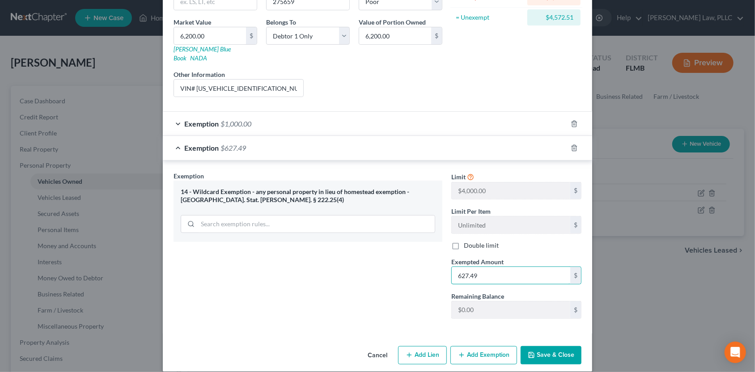
type input "627.49"
click at [529, 352] on icon "button" at bounding box center [531, 354] width 5 height 5
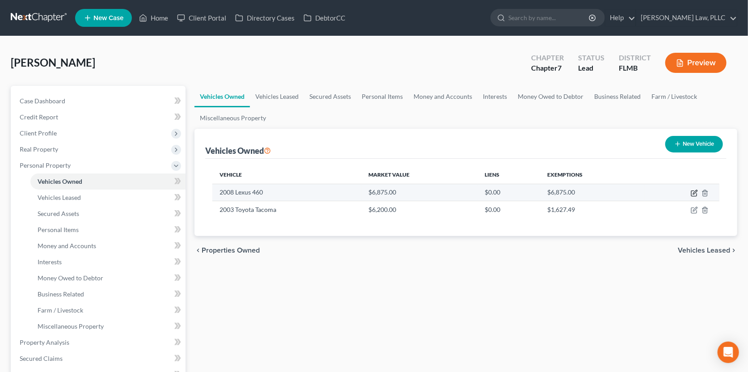
click at [696, 191] on icon "button" at bounding box center [694, 193] width 7 height 7
select select "0"
select select "18"
select select "3"
select select "0"
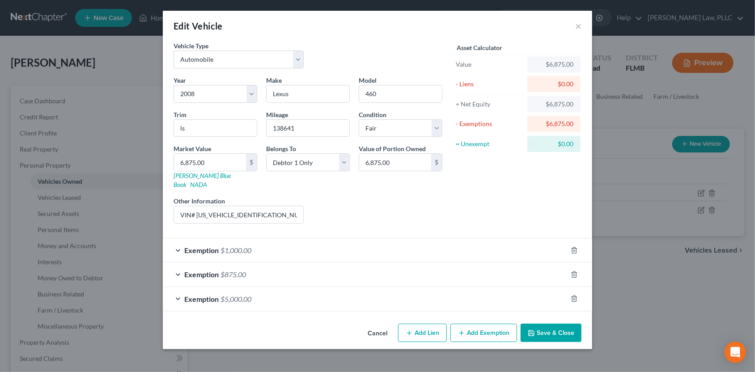
click at [421, 239] on div "Exemption $1,000.00" at bounding box center [365, 250] width 404 height 24
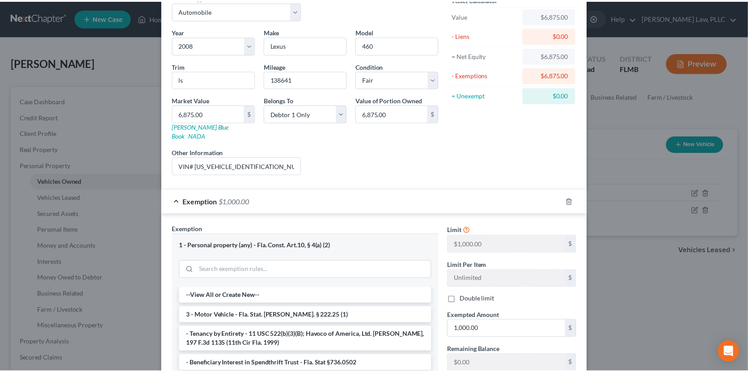
scroll to position [0, 0]
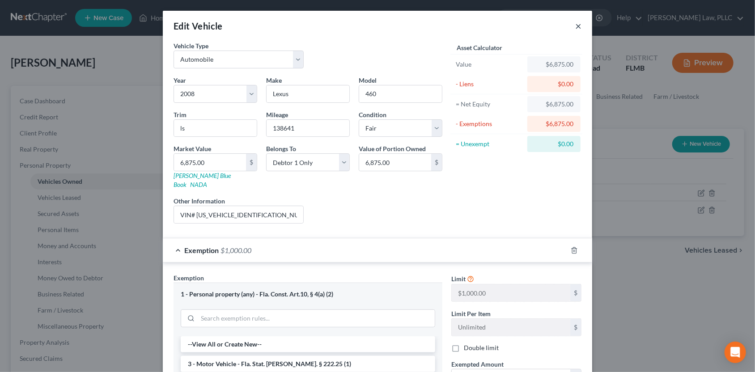
click at [575, 26] on button "×" at bounding box center [578, 26] width 6 height 11
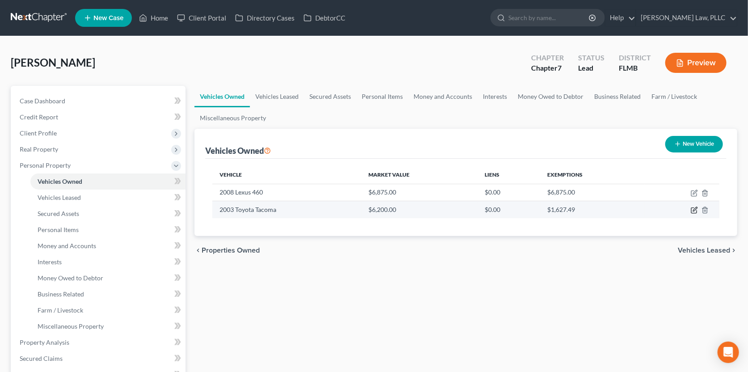
click at [693, 208] on icon "button" at bounding box center [694, 210] width 7 height 7
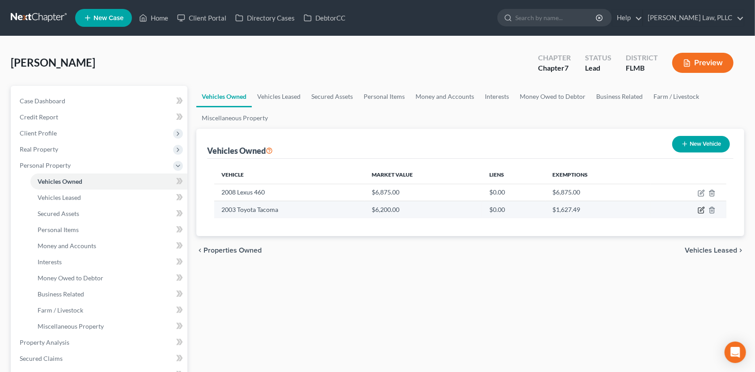
select select "0"
select select "23"
select select "4"
select select "0"
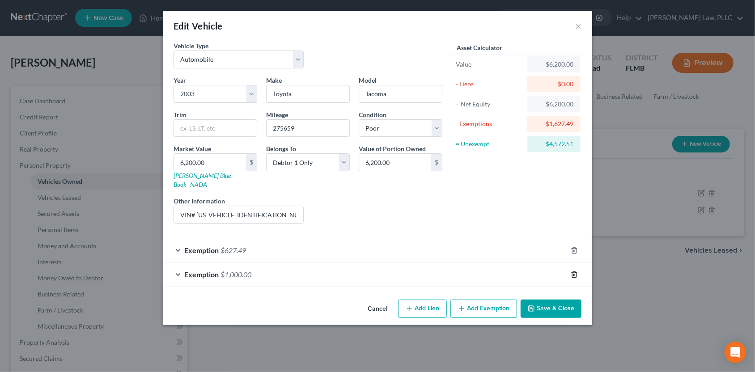
click at [574, 271] on icon "button" at bounding box center [574, 274] width 7 height 7
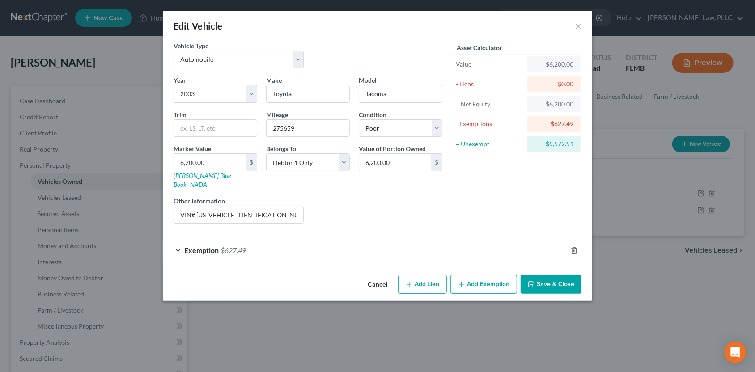
click at [537, 276] on button "Save & Close" at bounding box center [550, 284] width 61 height 19
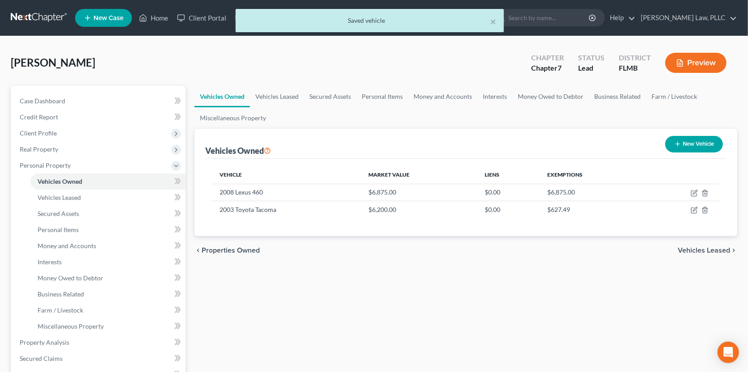
click at [687, 249] on span "Vehicles Leased" at bounding box center [704, 250] width 52 height 7
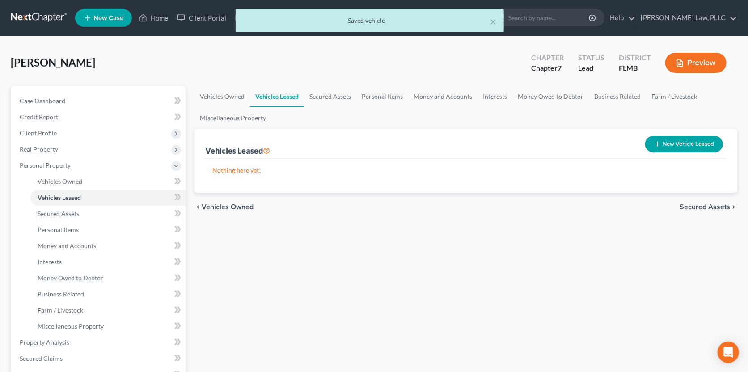
click at [701, 205] on span "Secured Assets" at bounding box center [705, 206] width 51 height 7
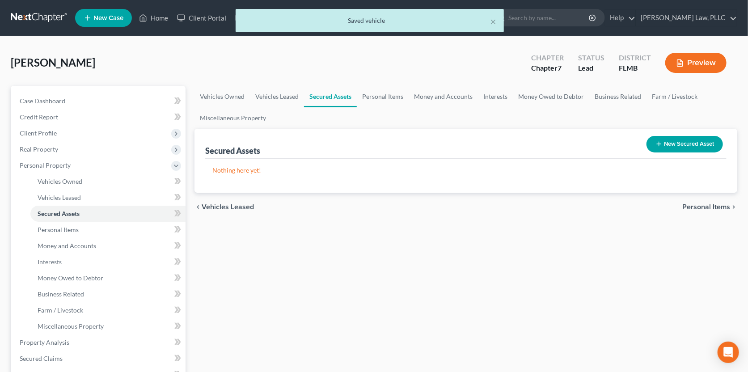
click at [698, 205] on span "Personal Items" at bounding box center [706, 206] width 48 height 7
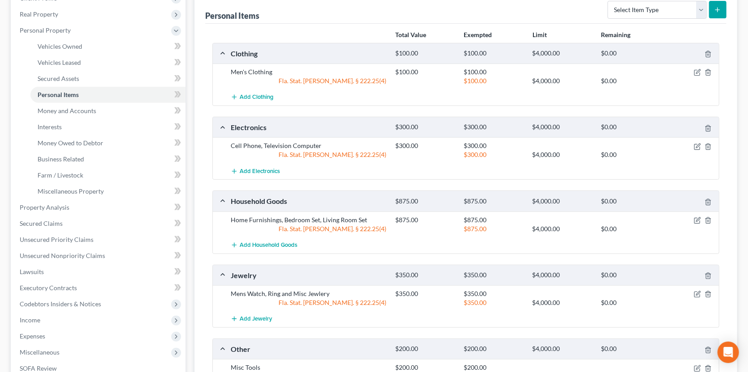
scroll to position [263, 0]
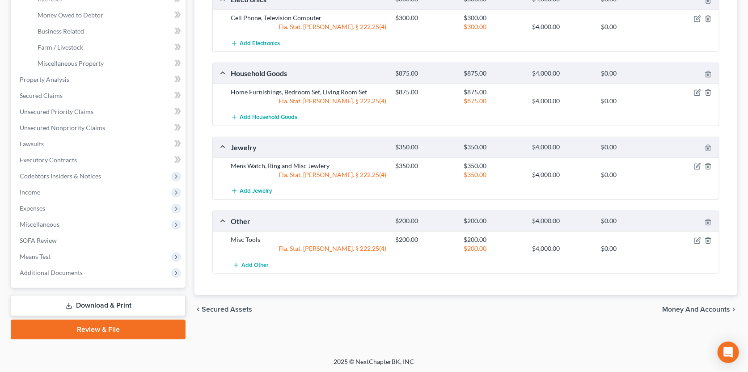
click at [683, 306] on span "Money and Accounts" at bounding box center [696, 309] width 68 height 7
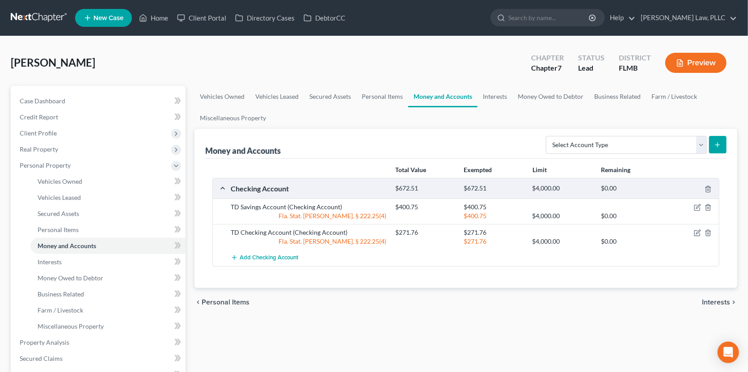
click at [698, 301] on div "chevron_left Personal Items Interests chevron_right" at bounding box center [466, 302] width 543 height 29
click at [703, 301] on span "Interests" at bounding box center [716, 302] width 28 height 7
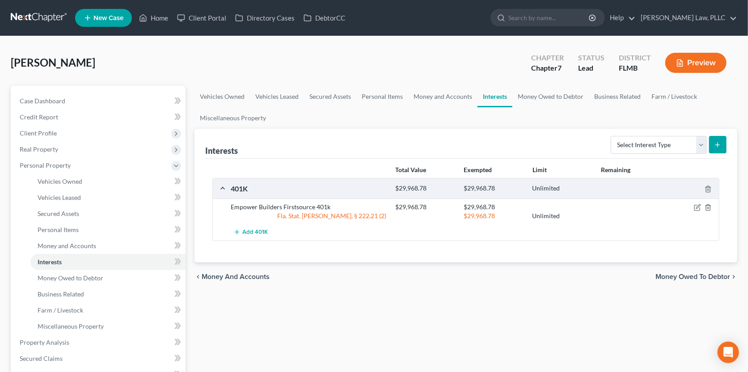
click at [698, 277] on span "Money Owed to Debtor" at bounding box center [693, 276] width 75 height 7
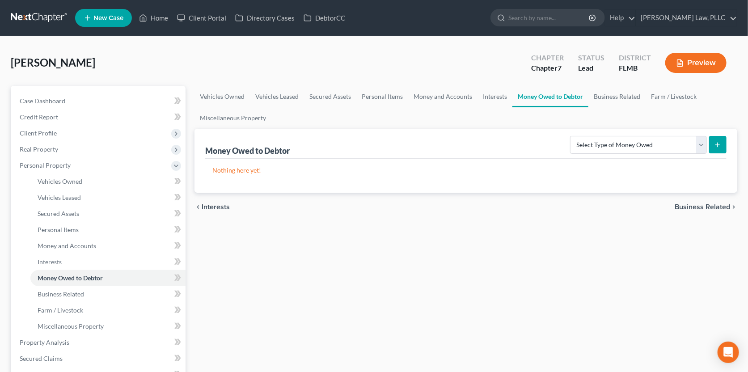
click at [694, 210] on div "chevron_left Interests Business Related chevron_right" at bounding box center [466, 207] width 543 height 29
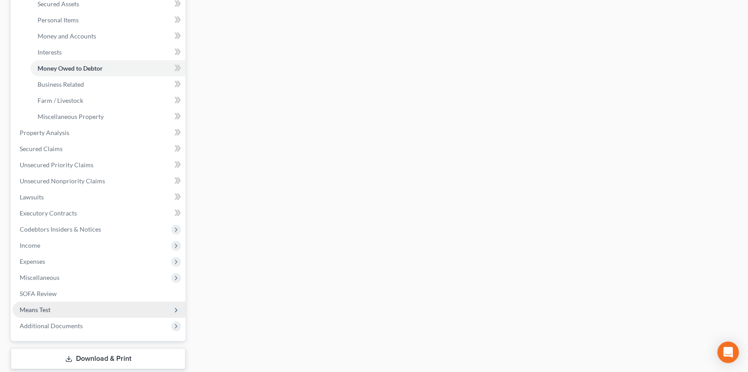
scroll to position [263, 0]
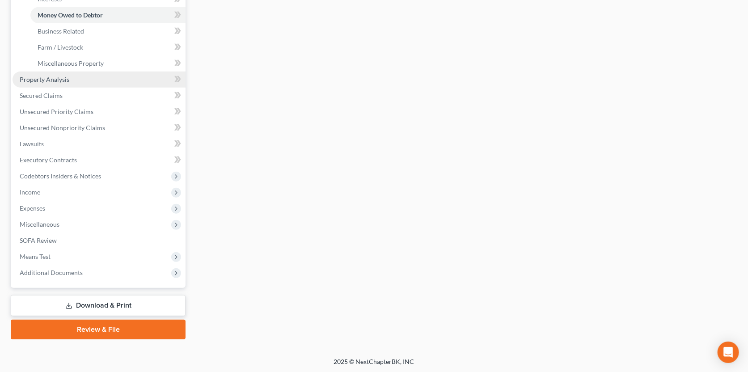
click at [59, 80] on span "Property Analysis" at bounding box center [45, 80] width 50 height 8
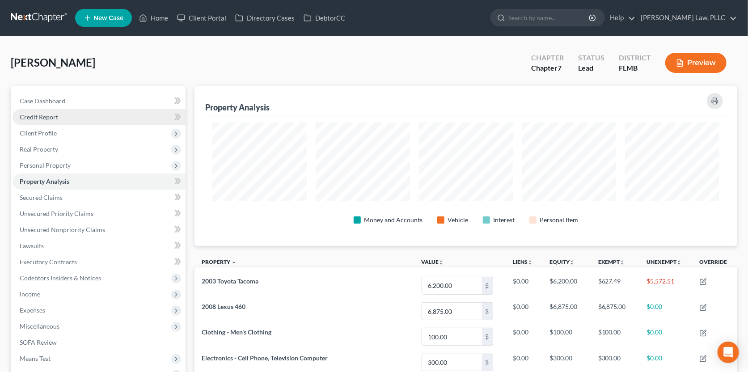
click at [42, 117] on span "Credit Report" at bounding box center [39, 117] width 38 height 8
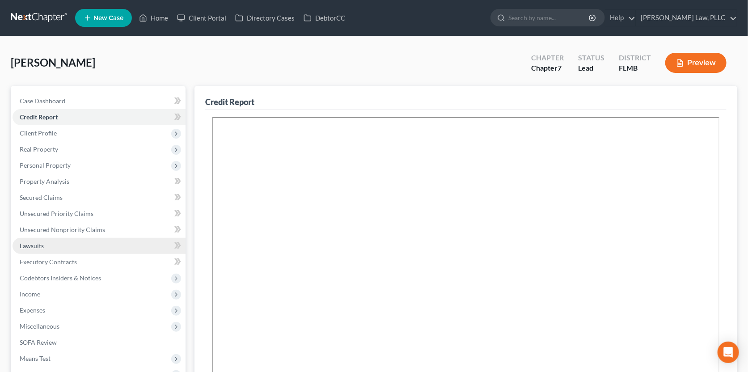
click at [47, 252] on link "Lawsuits" at bounding box center [99, 246] width 173 height 16
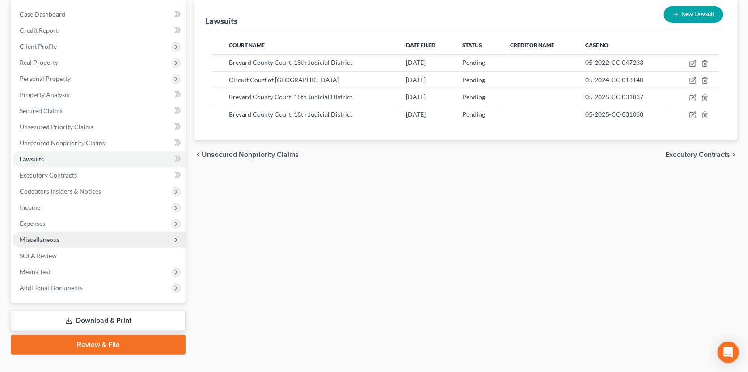
scroll to position [89, 0]
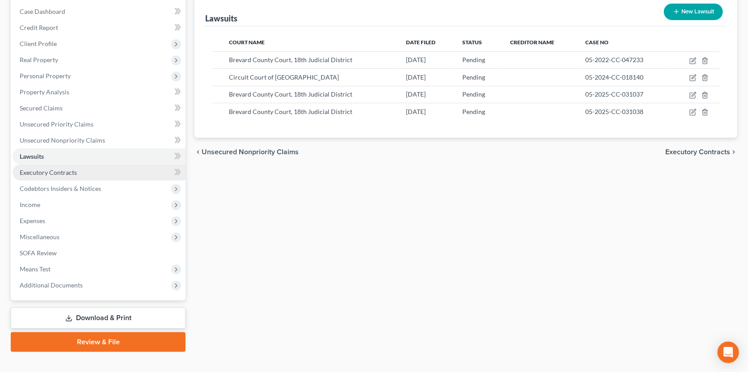
click at [50, 179] on link "Executory Contracts" at bounding box center [99, 173] width 173 height 16
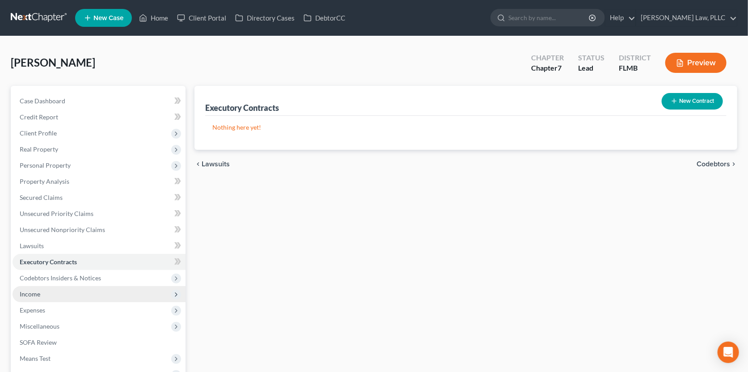
click at [34, 292] on span "Income" at bounding box center [30, 294] width 21 height 8
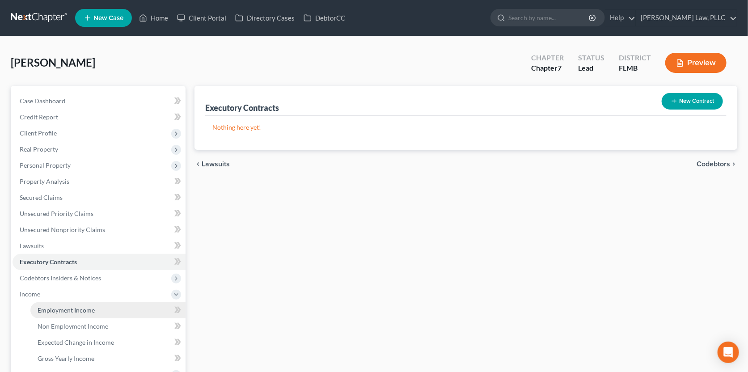
click at [56, 307] on span "Employment Income" at bounding box center [66, 310] width 57 height 8
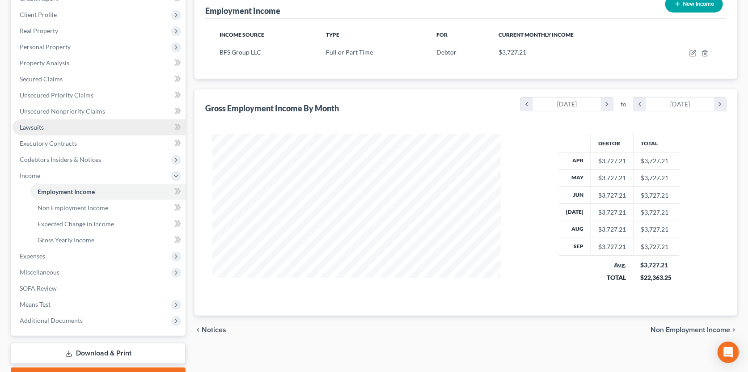
scroll to position [134, 0]
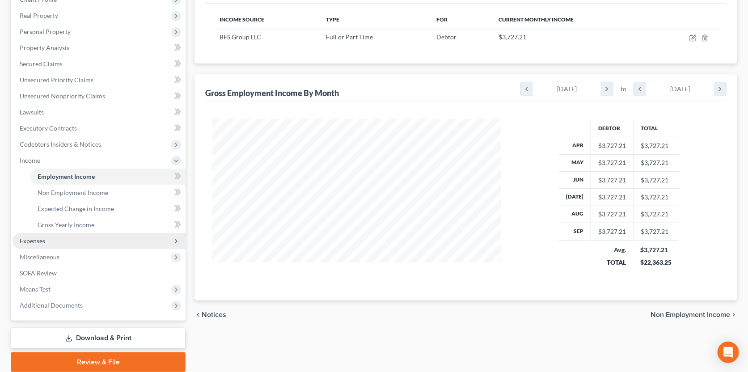
click at [58, 245] on span "Expenses" at bounding box center [99, 241] width 173 height 16
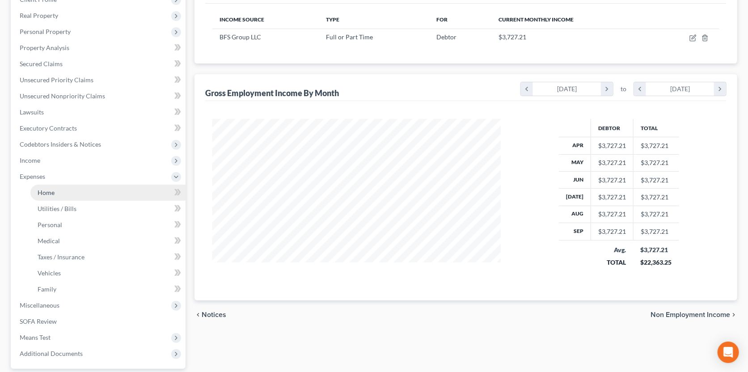
click at [60, 195] on link "Home" at bounding box center [107, 193] width 155 height 16
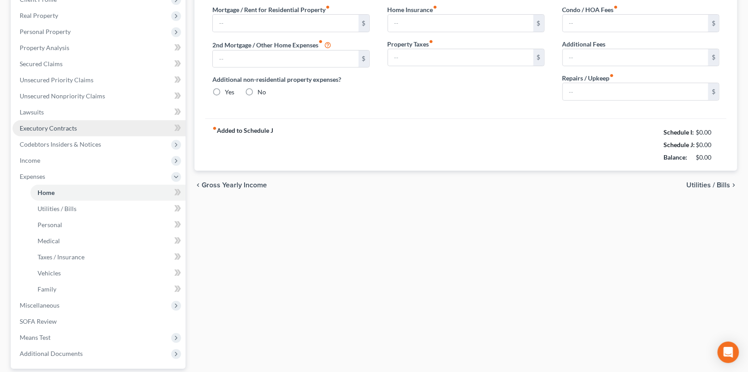
type input "2,900.00"
type input "0.00"
radio input "true"
type input "0.00"
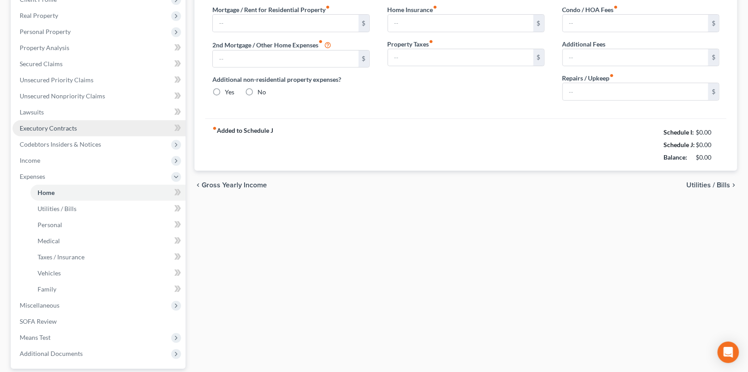
type input "0.00"
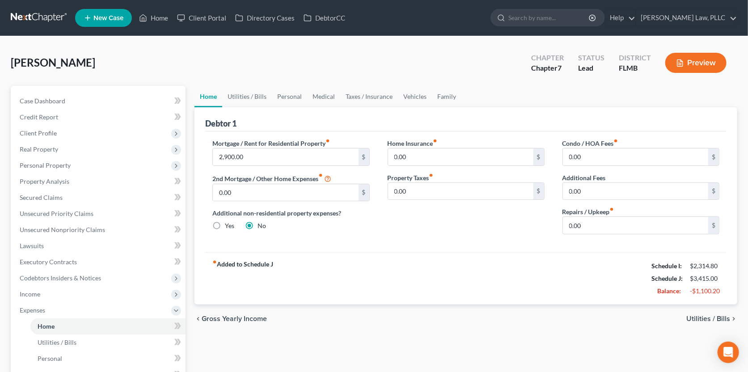
scroll to position [44, 0]
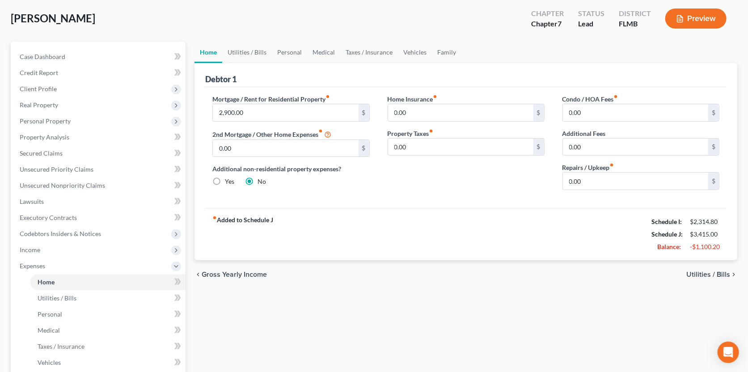
click at [720, 273] on span "Utilities / Bills" at bounding box center [708, 274] width 44 height 7
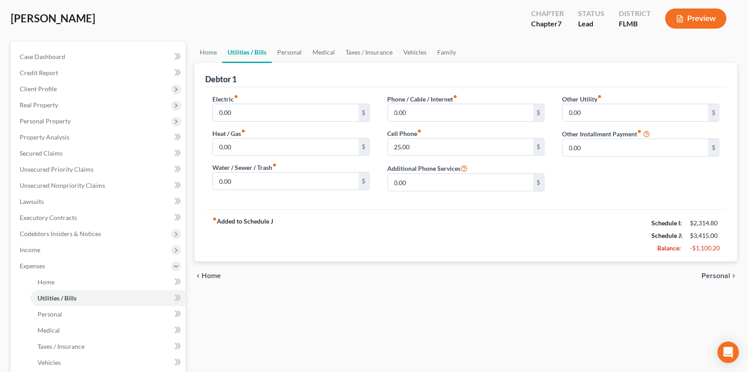
scroll to position [5, 0]
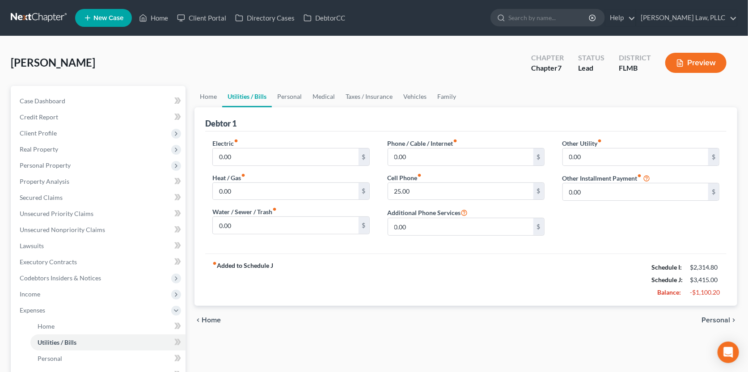
click at [714, 323] on span "Personal" at bounding box center [716, 320] width 29 height 7
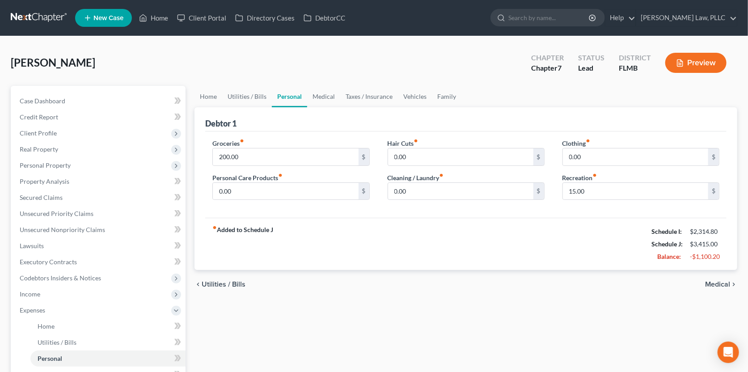
click at [715, 282] on span "Medical" at bounding box center [717, 284] width 25 height 7
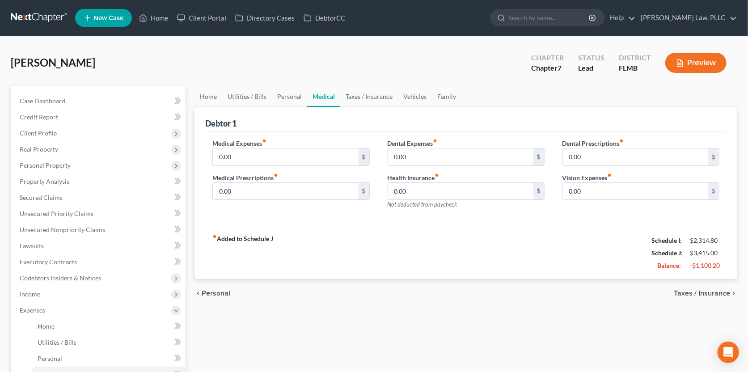
click at [715, 282] on div "chevron_left Personal Taxes / Insurance chevron_right" at bounding box center [466, 293] width 543 height 29
click at [217, 290] on span "Personal" at bounding box center [216, 293] width 29 height 7
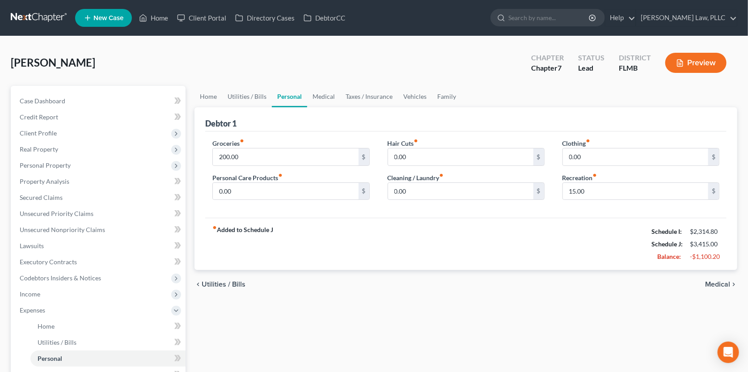
click at [217, 290] on div "chevron_left Utilities / Bills Medical chevron_right" at bounding box center [466, 284] width 543 height 29
click at [221, 282] on span "Utilities / Bills" at bounding box center [224, 284] width 44 height 7
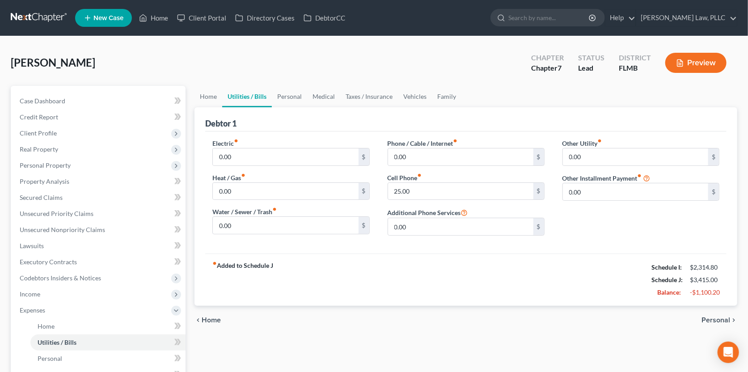
click at [208, 319] on span "Home" at bounding box center [211, 320] width 19 height 7
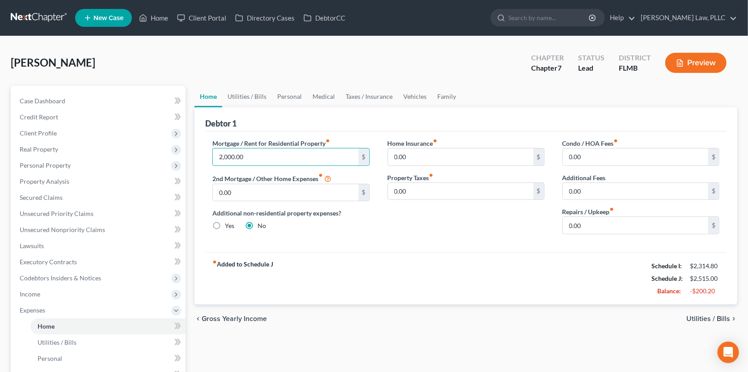
type input "2,000.00"
click at [289, 215] on label "Additional non-residential property expenses?" at bounding box center [290, 212] width 157 height 9
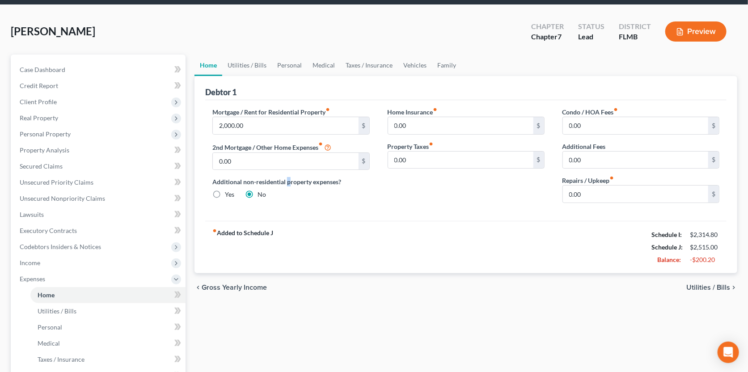
scroll to position [44, 0]
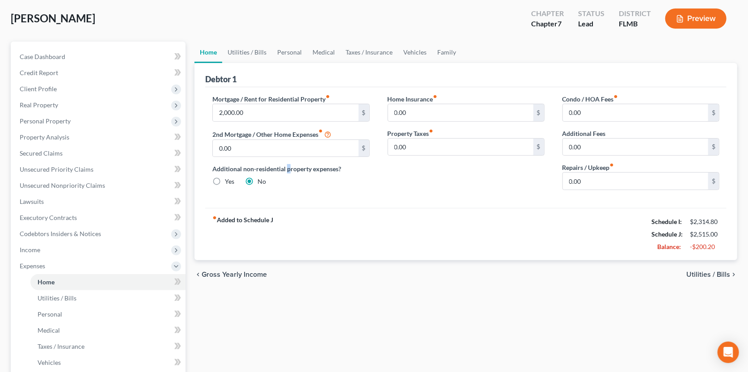
click at [699, 275] on span "Utilities / Bills" at bounding box center [708, 274] width 44 height 7
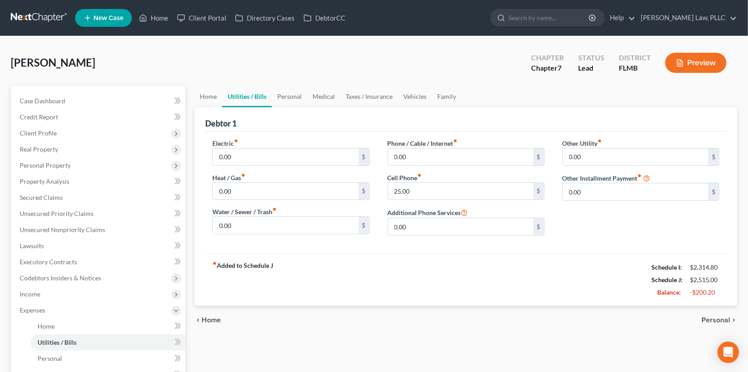
click at [707, 318] on span "Personal" at bounding box center [716, 320] width 29 height 7
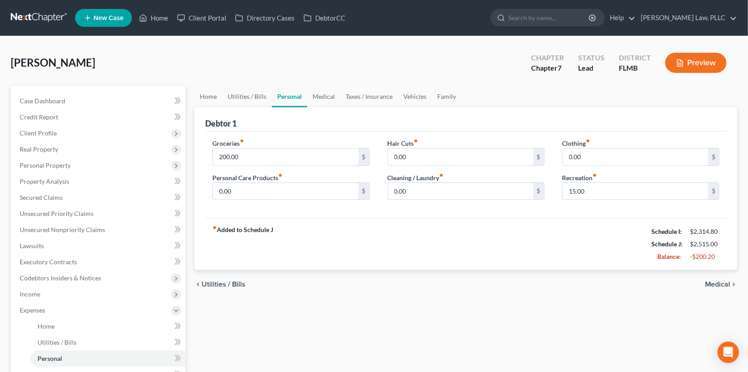
click at [720, 281] on span "Medical" at bounding box center [717, 284] width 25 height 7
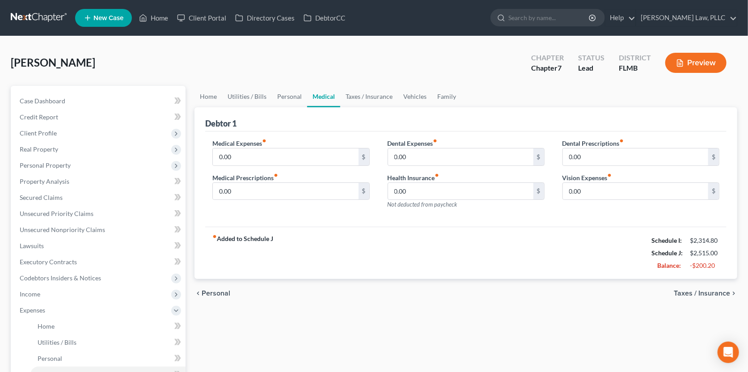
click at [719, 297] on div "chevron_left Personal Taxes / Insurance chevron_right" at bounding box center [466, 293] width 543 height 29
click at [719, 295] on span "Taxes / Insurance" at bounding box center [702, 293] width 56 height 7
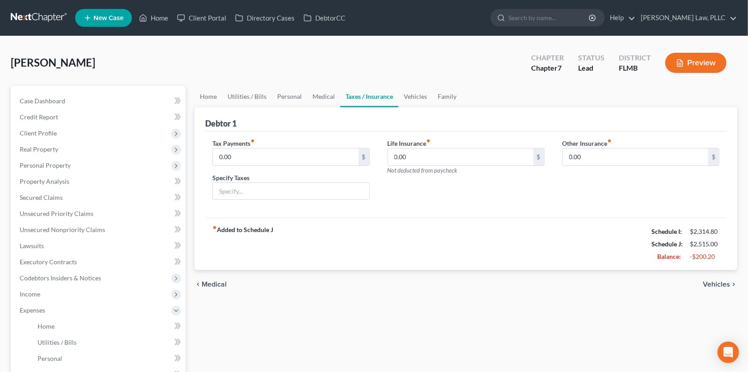
click at [719, 281] on span "Vehicles" at bounding box center [716, 284] width 27 height 7
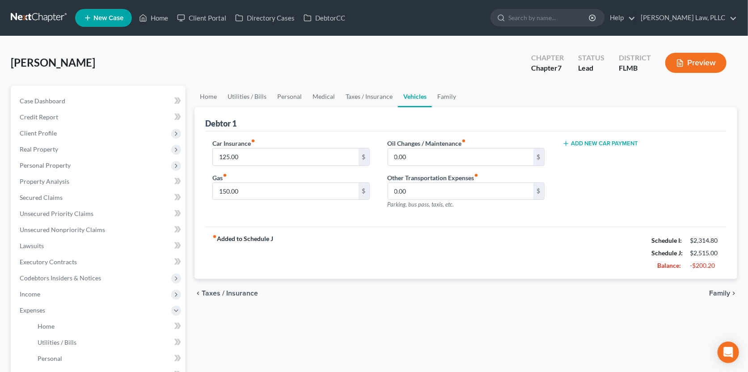
drag, startPoint x: 719, startPoint y: 280, endPoint x: 710, endPoint y: 296, distance: 18.3
click at [710, 295] on div "chevron_left Taxes / Insurance Family chevron_right" at bounding box center [466, 293] width 543 height 29
click at [712, 297] on div "chevron_left Taxes / Insurance Family chevron_right" at bounding box center [466, 293] width 543 height 29
click at [722, 292] on span "Family" at bounding box center [719, 293] width 21 height 7
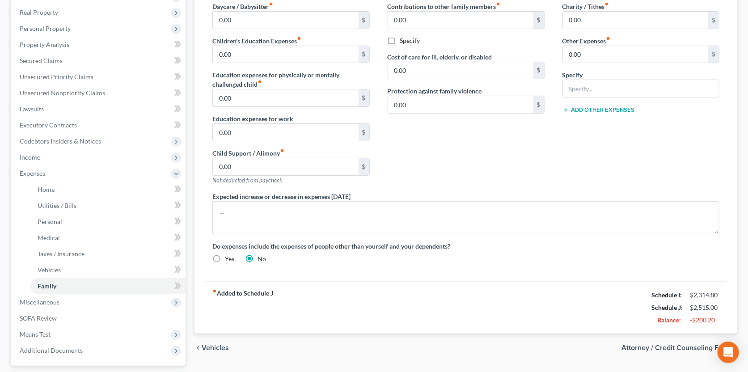
scroll to position [179, 0]
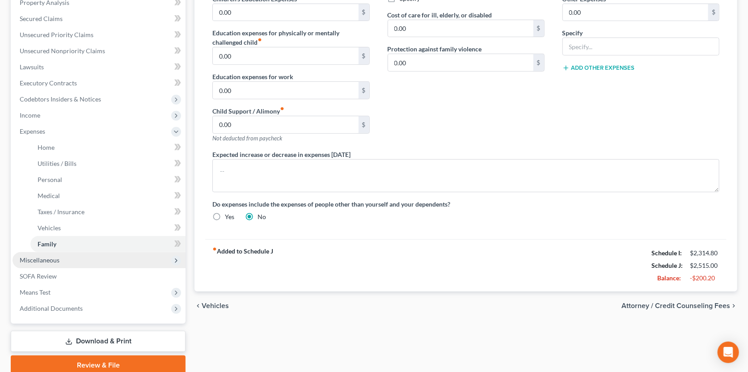
click at [22, 259] on span "Miscellaneous" at bounding box center [40, 260] width 40 height 8
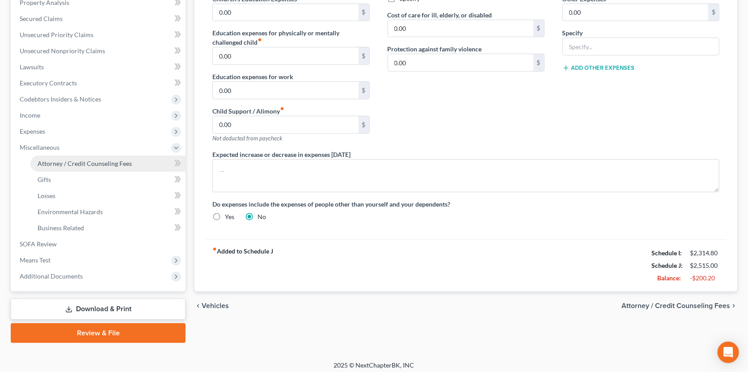
click at [67, 163] on span "Attorney / Credit Counseling Fees" at bounding box center [85, 164] width 94 height 8
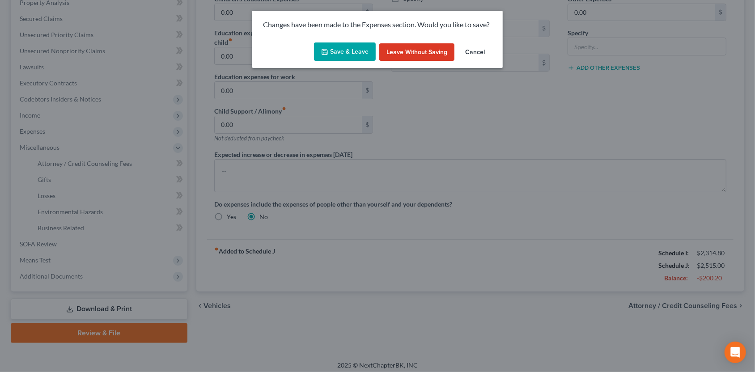
click at [359, 52] on button "Save & Leave" at bounding box center [345, 51] width 62 height 19
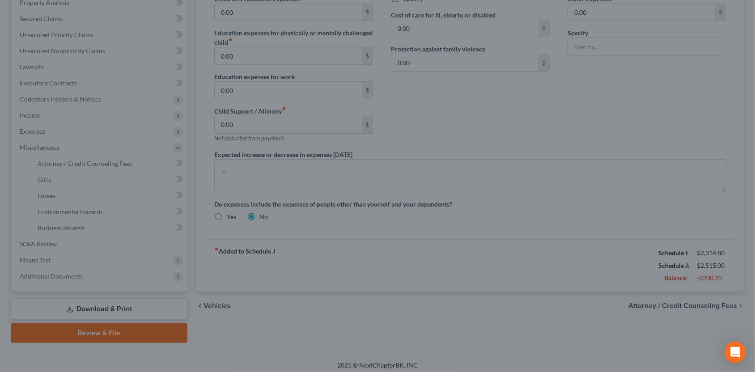
select select "0"
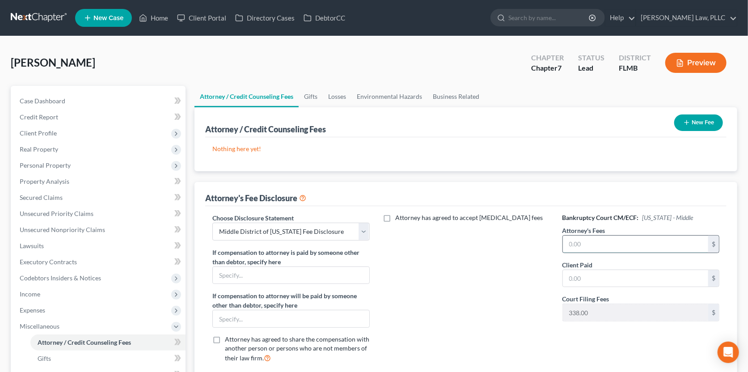
click at [590, 242] on input "text" at bounding box center [635, 244] width 145 height 17
type input "1,500.00"
click at [575, 277] on input "text" at bounding box center [635, 278] width 145 height 17
type input "1,500.00"
click at [524, 296] on div "Attorney has agreed to accept [MEDICAL_DATA] fees" at bounding box center [466, 291] width 175 height 157
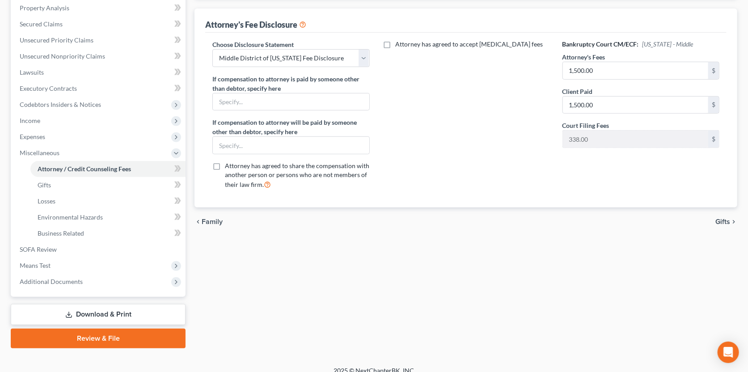
scroll to position [179, 0]
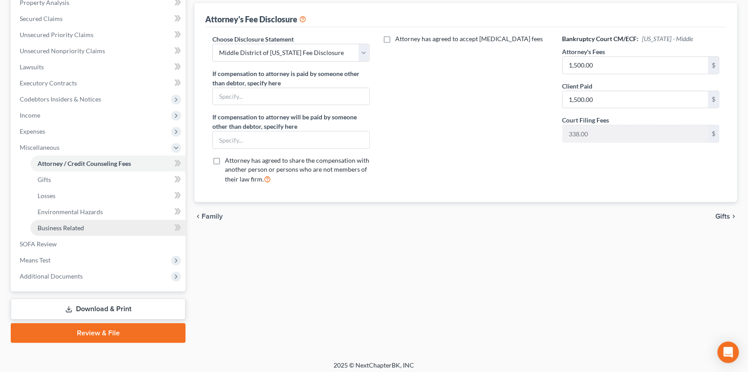
click at [58, 228] on span "Business Related" at bounding box center [61, 228] width 47 height 8
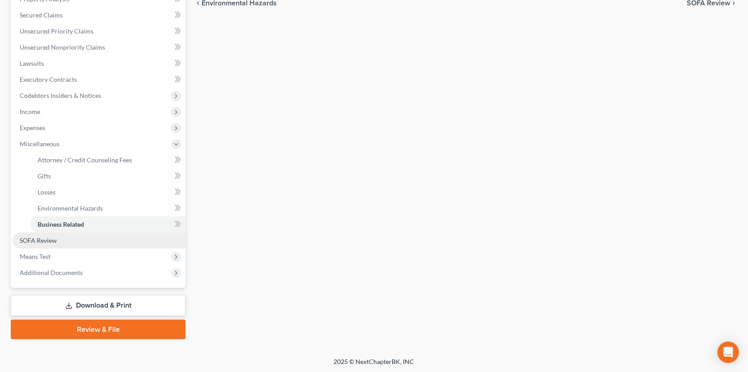
click at [56, 239] on span "SOFA Review" at bounding box center [38, 241] width 37 height 8
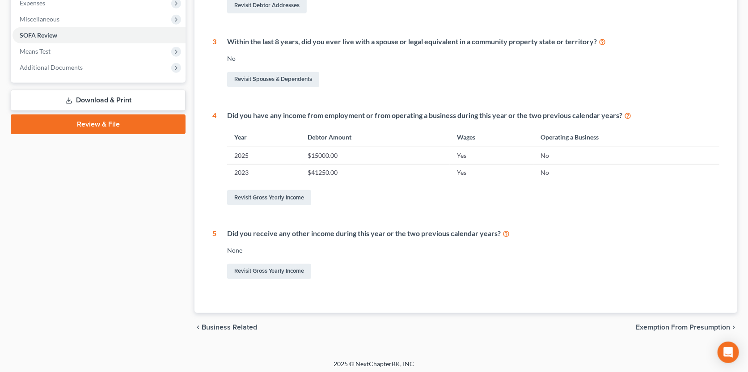
scroll to position [310, 0]
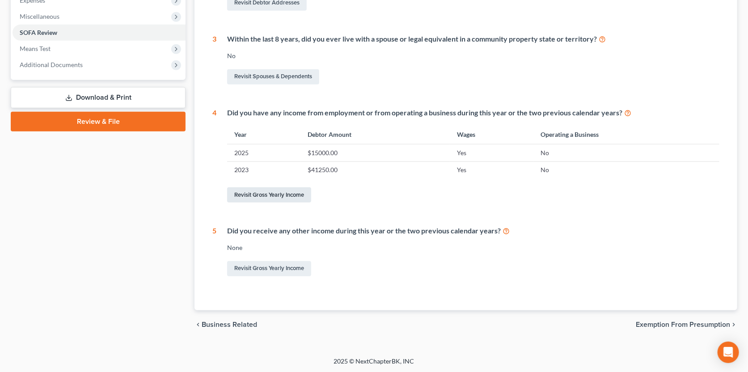
click at [267, 196] on link "Revisit Gross Yearly Income" at bounding box center [269, 194] width 84 height 15
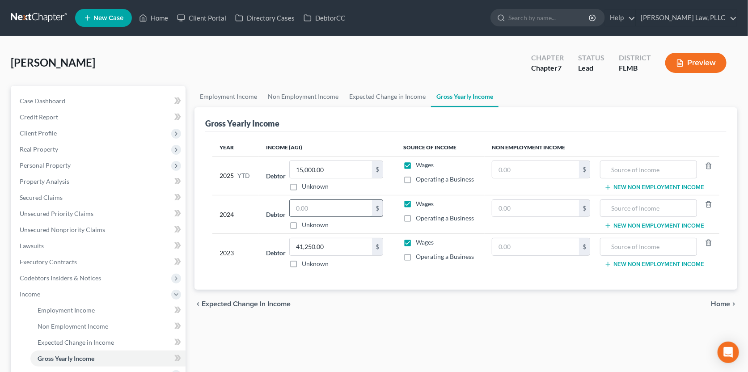
click at [307, 211] on input "text" at bounding box center [331, 208] width 82 height 17
type input "47,684.00"
click at [297, 165] on input "15,000.00" at bounding box center [331, 169] width 82 height 17
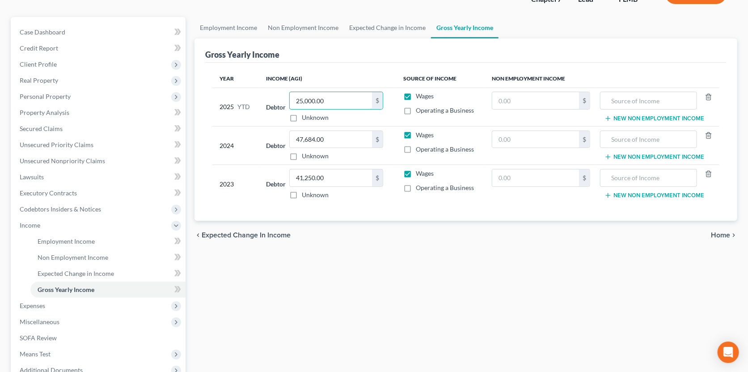
scroll to position [89, 0]
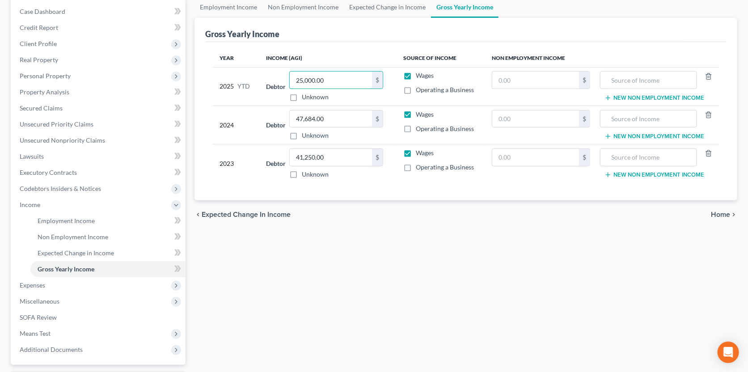
type input "25,000.00"
click at [727, 211] on span "Home" at bounding box center [720, 214] width 19 height 7
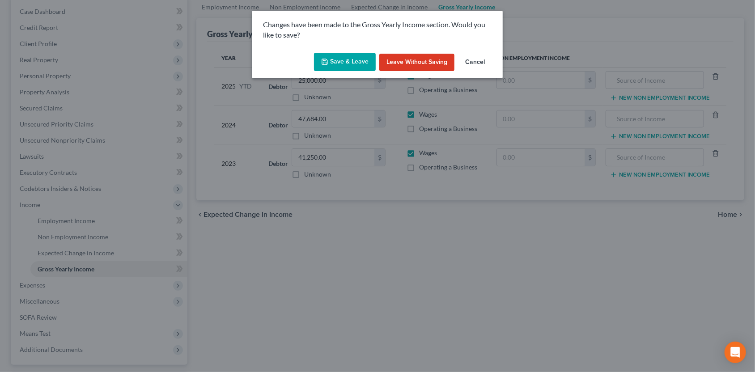
click at [344, 58] on button "Save & Leave" at bounding box center [345, 62] width 62 height 19
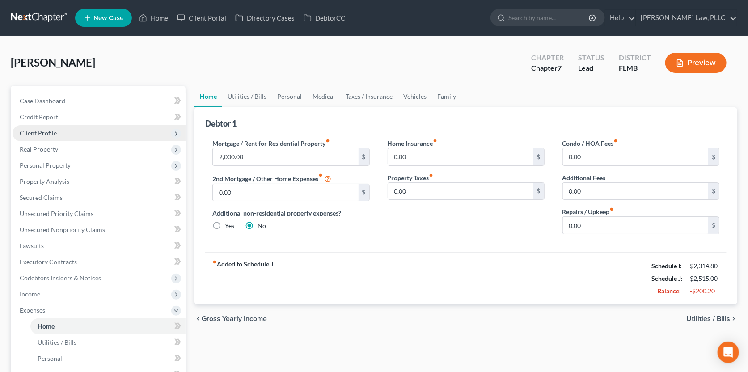
click at [64, 130] on span "Client Profile" at bounding box center [99, 133] width 173 height 16
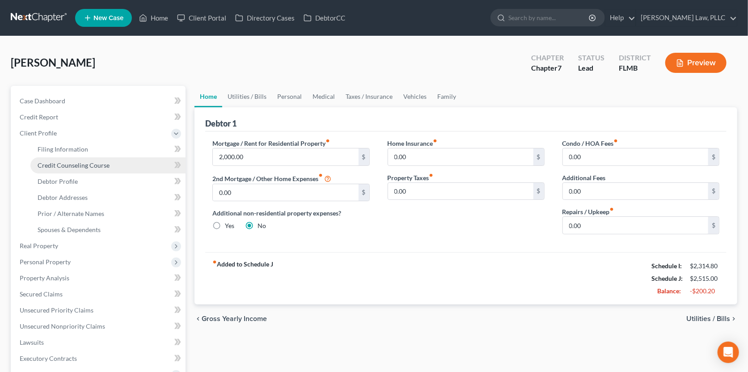
click at [79, 161] on span "Credit Counseling Course" at bounding box center [74, 165] width 72 height 8
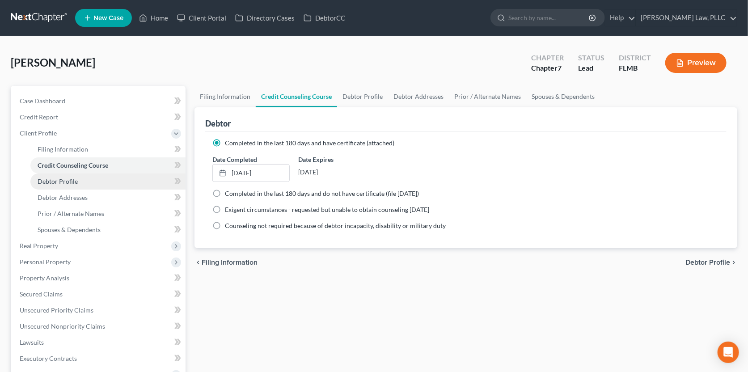
click at [70, 182] on span "Debtor Profile" at bounding box center [58, 182] width 40 height 8
select select "2"
select select "0"
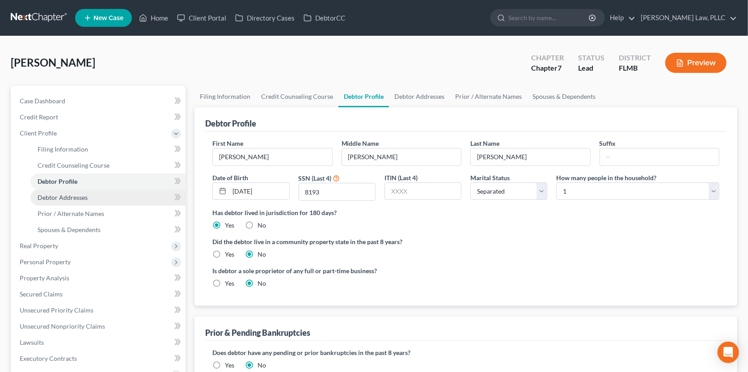
click at [74, 194] on span "Debtor Addresses" at bounding box center [63, 198] width 50 height 8
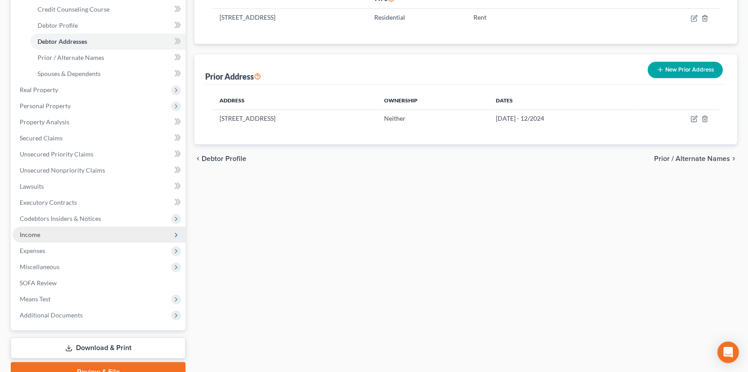
scroll to position [199, 0]
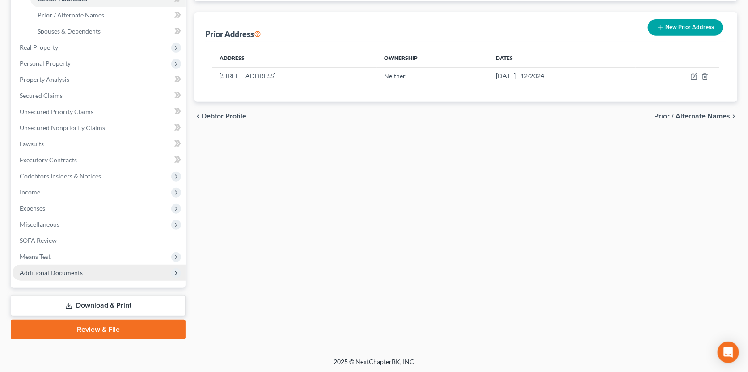
click at [89, 271] on span "Additional Documents" at bounding box center [99, 273] width 173 height 16
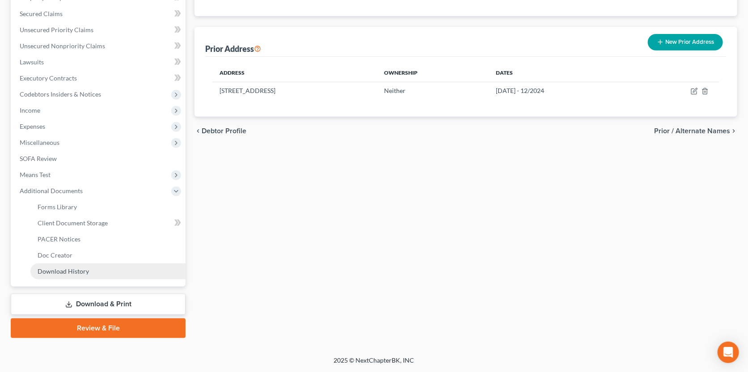
scroll to position [182, 0]
